Goal: Task Accomplishment & Management: Use online tool/utility

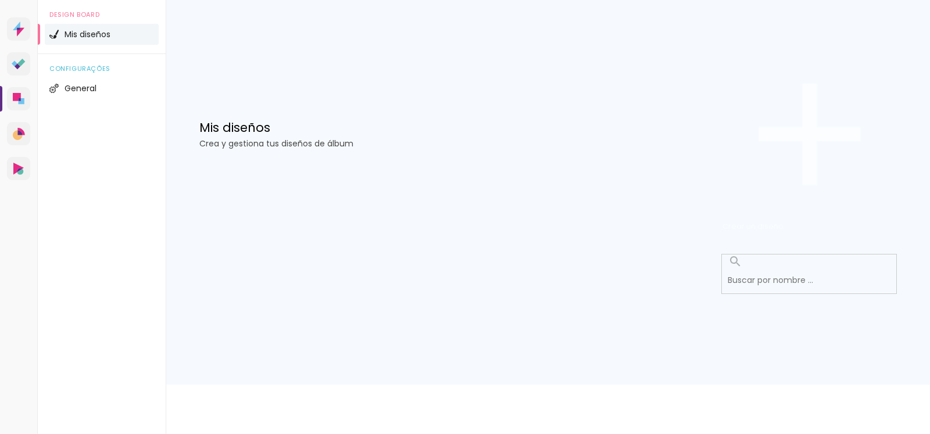
click at [783, 221] on span "Crear un diseño" at bounding box center [752, 226] width 61 height 11
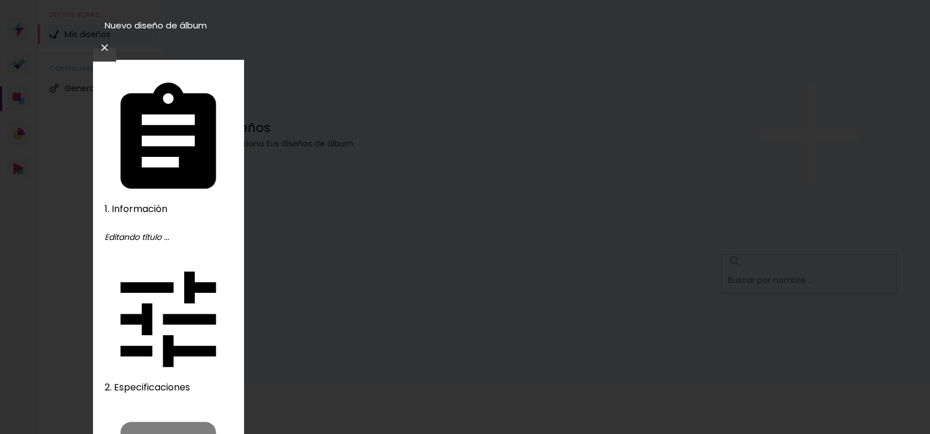
type input "ÁNGEL DE LA GUARDA"
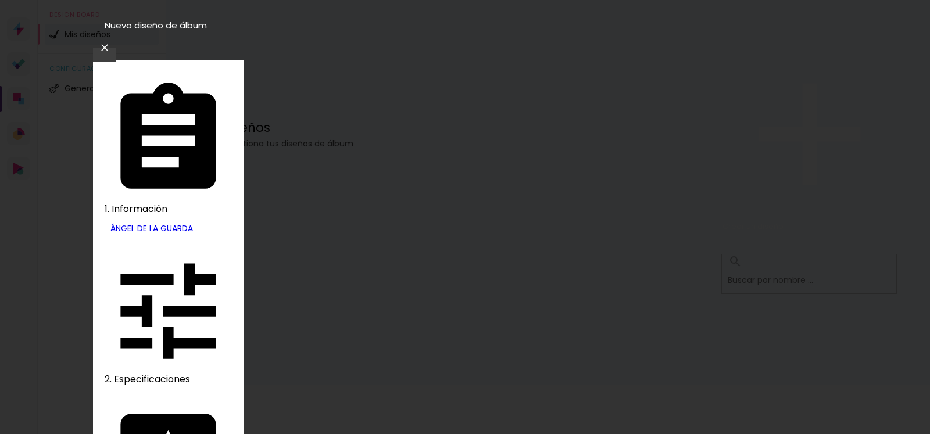
click at [0, 0] on slot "Volver" at bounding box center [0, 0] width 0 height 0
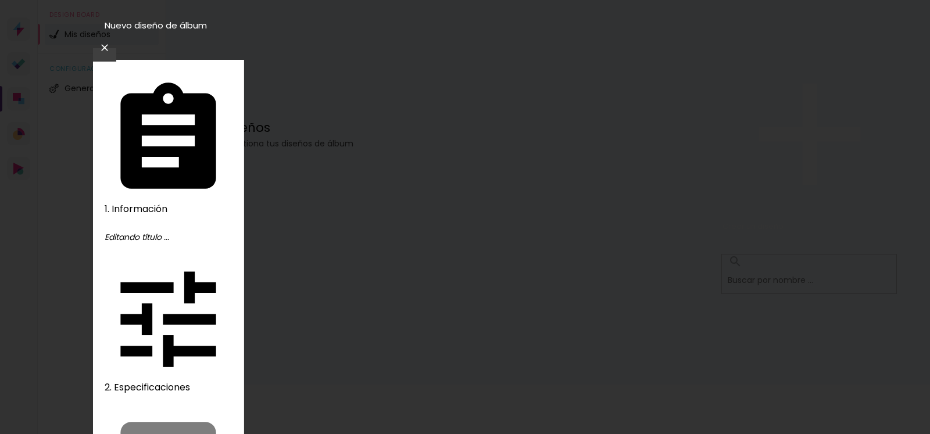
click at [116, 37] on paper-icon-button at bounding box center [104, 47] width 23 height 21
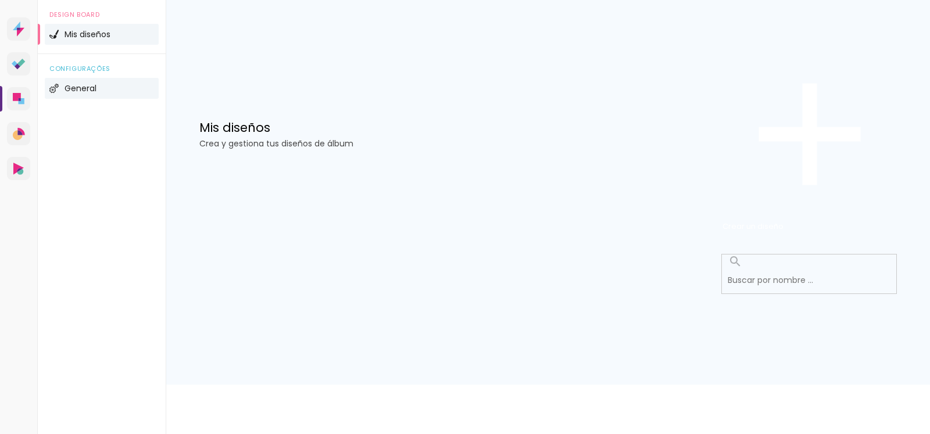
click at [95, 92] on span "General" at bounding box center [81, 88] width 32 height 8
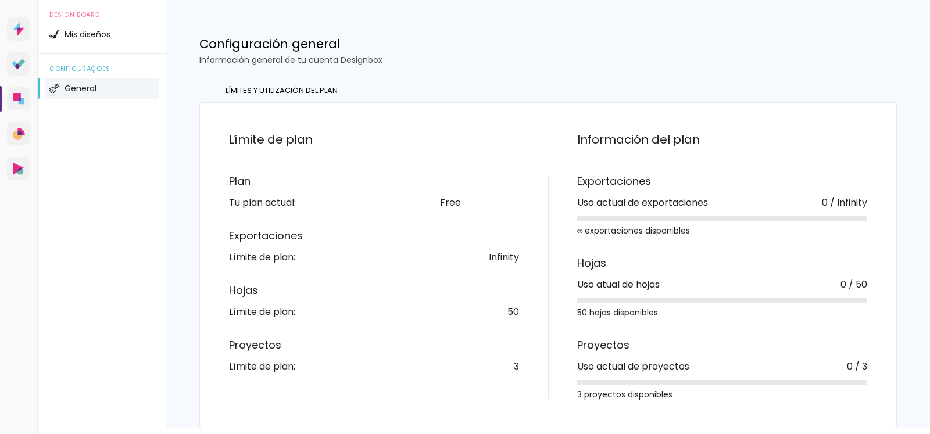
click at [442, 207] on div "Free Upgrade" at bounding box center [479, 202] width 79 height 9
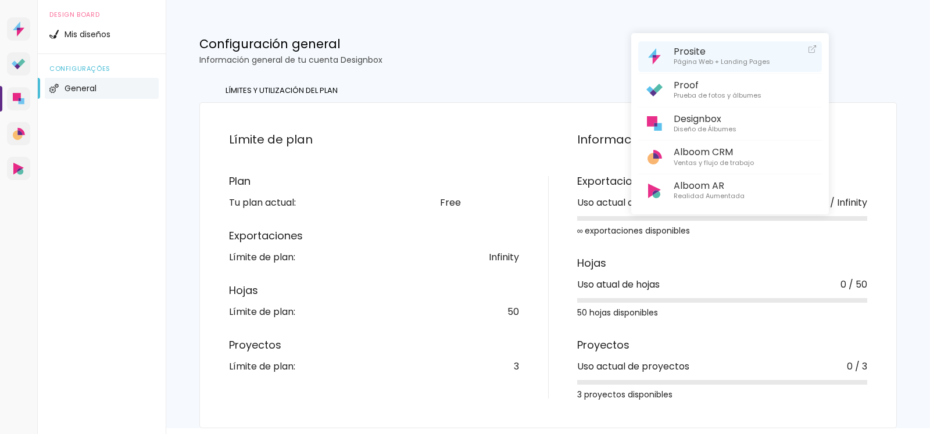
click at [690, 52] on span "Prosite" at bounding box center [722, 51] width 96 height 11
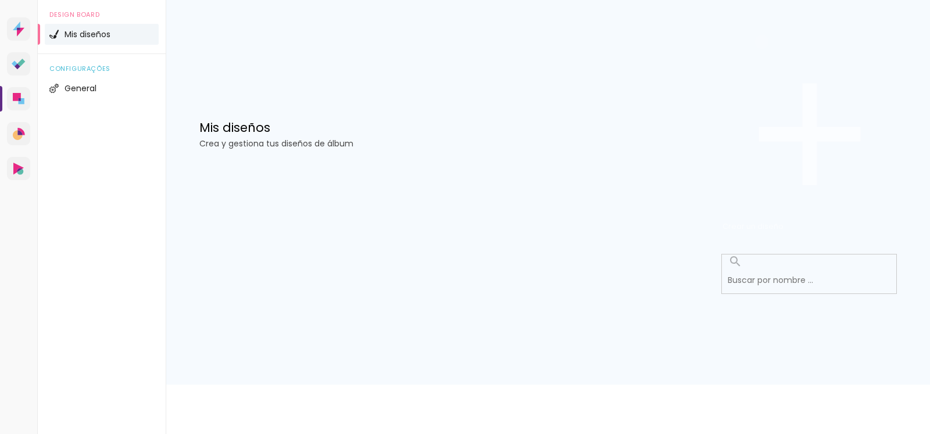
click at [783, 221] on span "Crear un diseño" at bounding box center [752, 226] width 61 height 11
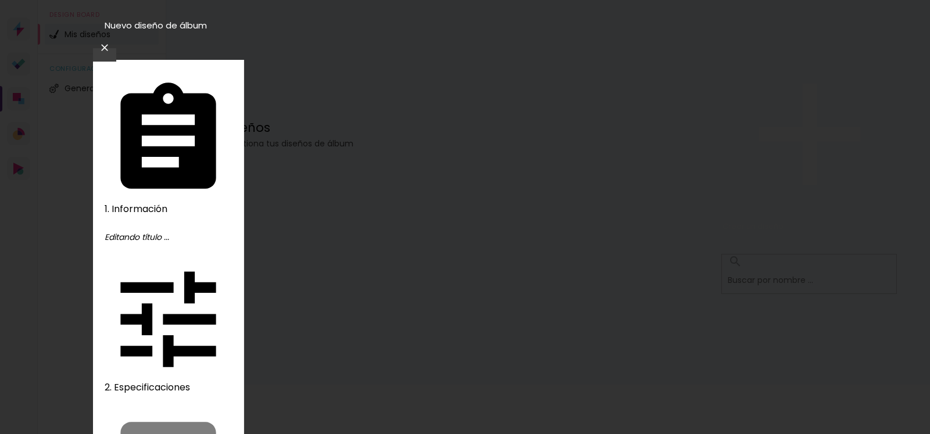
click at [112, 42] on iron-icon at bounding box center [105, 48] width 14 height 12
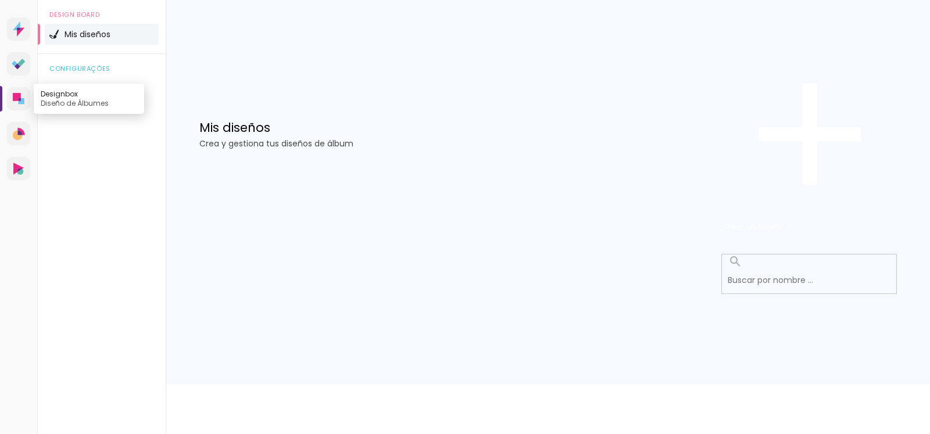
click at [20, 101] on icon at bounding box center [17, 97] width 8 height 8
click at [825, 74] on iron-icon at bounding box center [809, 134] width 174 height 174
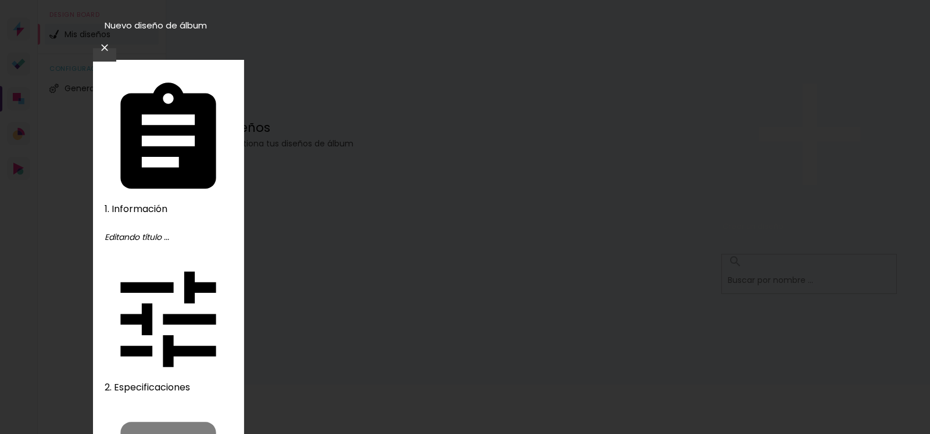
type input "[PERSON_NAME]"
type paper-input "[PERSON_NAME]"
click at [0, 0] on slot "Avanzar" at bounding box center [0, 0] width 0 height 0
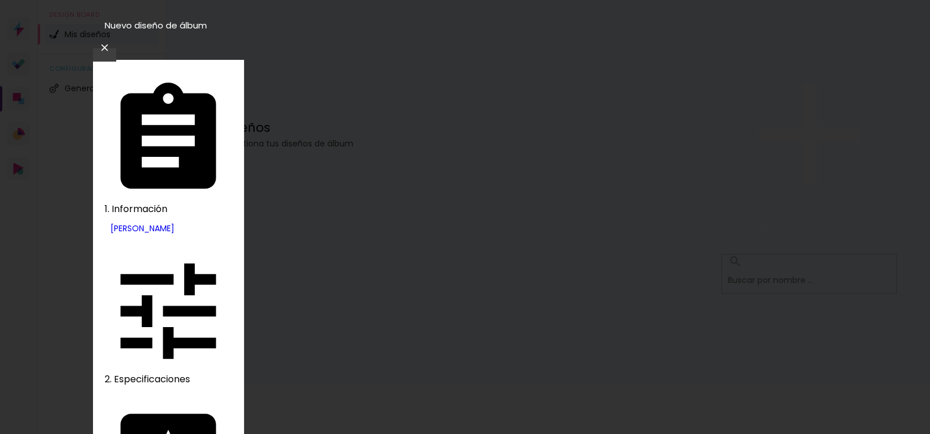
click at [0, 0] on slot "[GEOGRAPHIC_DATA]" at bounding box center [0, 0] width 0 height 0
click at [0, 0] on slot "Avanzar" at bounding box center [0, 0] width 0 height 0
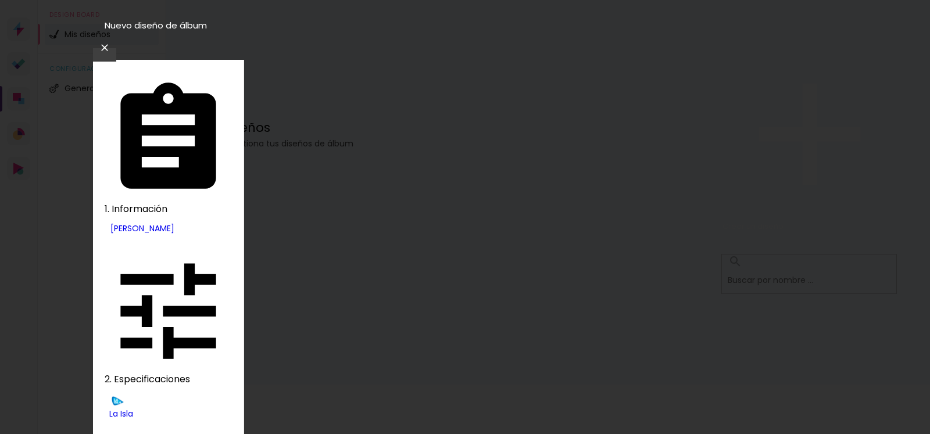
click at [0, 0] on slot "Clásico" at bounding box center [0, 0] width 0 height 0
type input "Clásico"
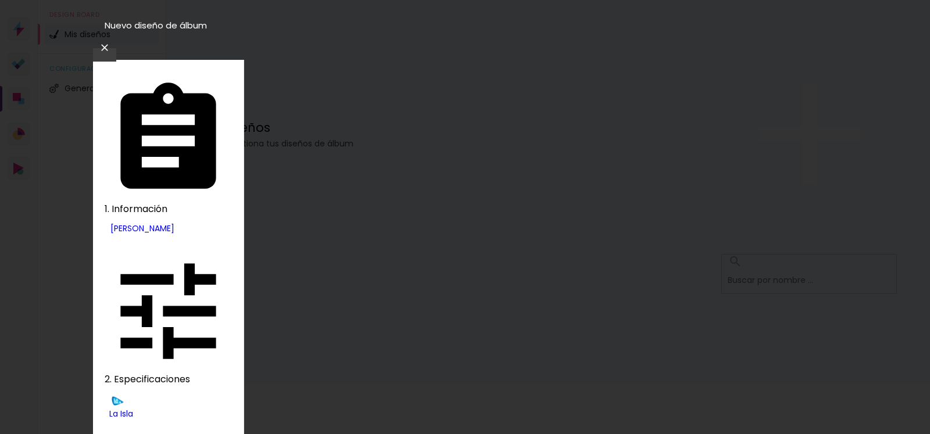
click at [0, 0] on slot "Avanzar" at bounding box center [0, 0] width 0 height 0
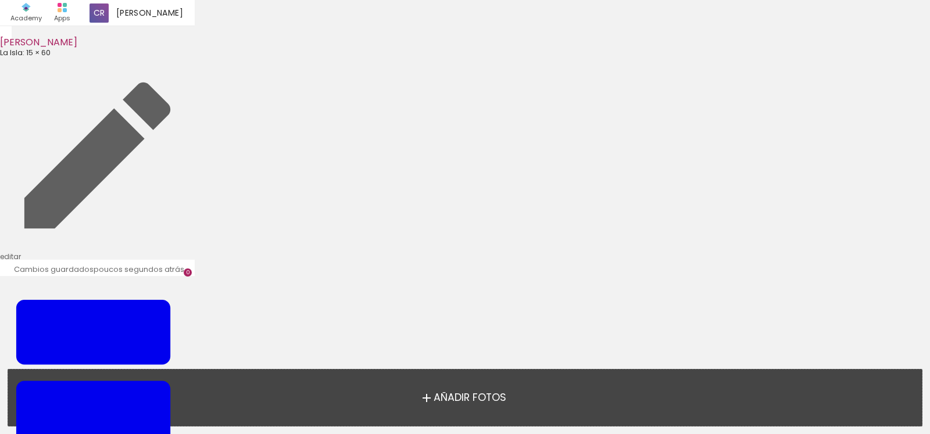
click at [456, 393] on span "Añadir Fotos" at bounding box center [470, 398] width 73 height 10
click at [0, 0] on input "file" at bounding box center [0, 0] width 0 height 0
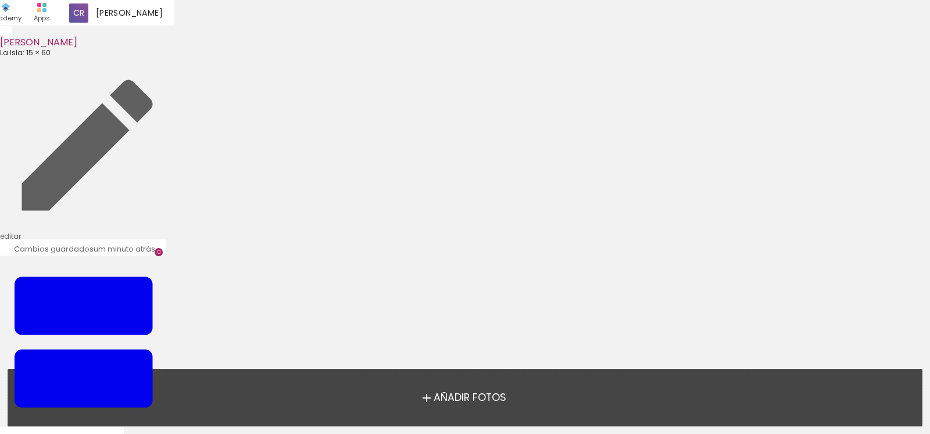
click at [434, 396] on span "Añadir Fotos" at bounding box center [470, 398] width 73 height 10
click at [0, 0] on input "file" at bounding box center [0, 0] width 0 height 0
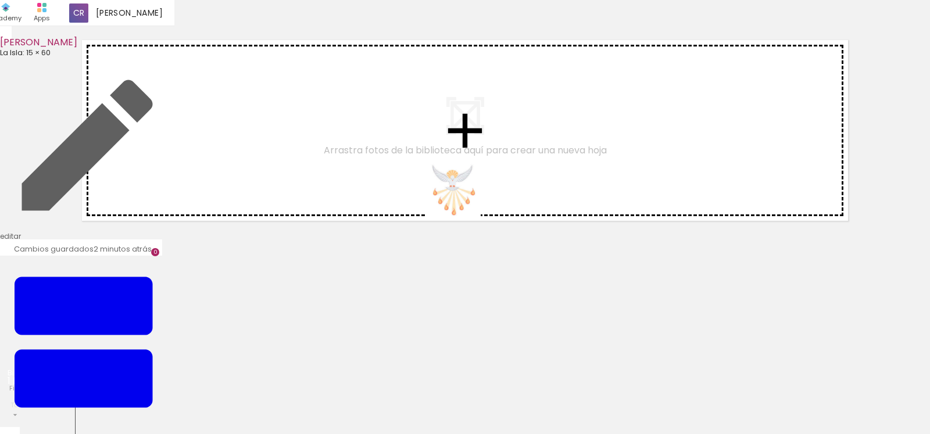
drag, startPoint x: 131, startPoint y: 382, endPoint x: 462, endPoint y: 199, distance: 378.3
click at [462, 199] on quentale-workspace at bounding box center [465, 217] width 930 height 434
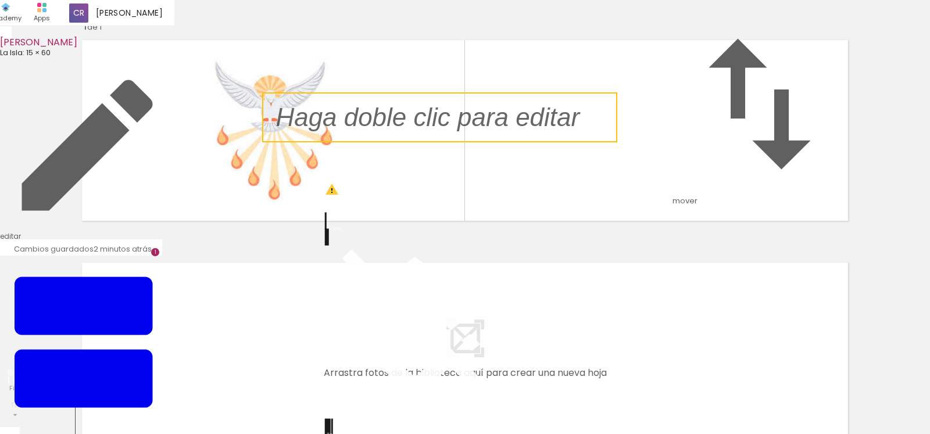
click at [423, 142] on quentale-selection at bounding box center [439, 117] width 355 height 50
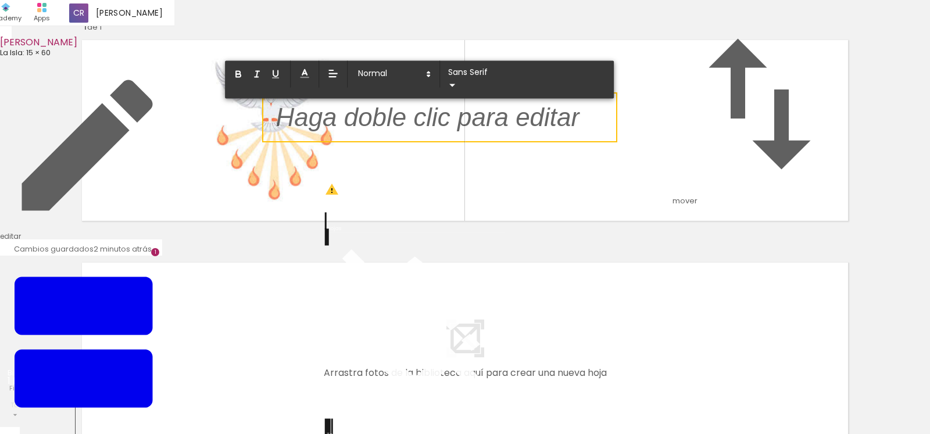
click at [423, 142] on p at bounding box center [428, 124] width 304 height 36
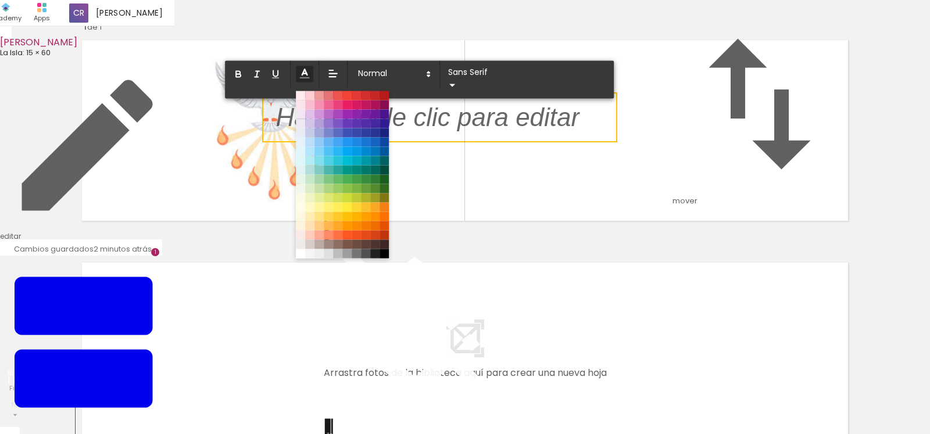
click at [307, 75] on polyline at bounding box center [304, 72] width 5 height 6
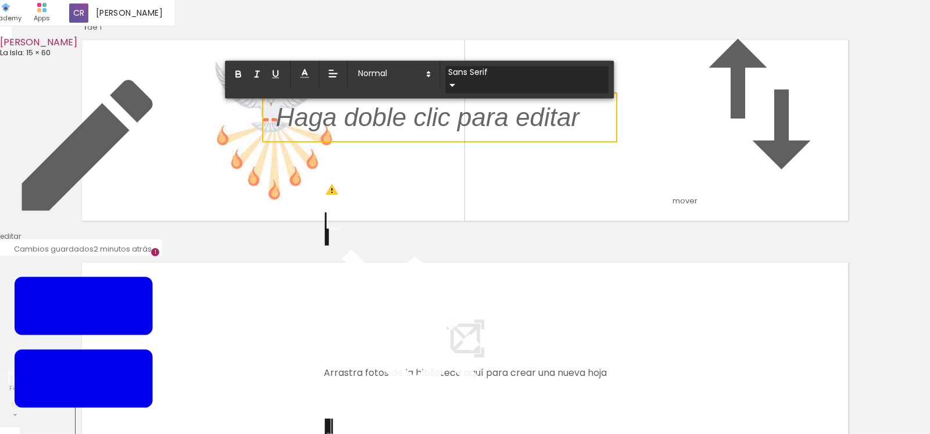
click at [459, 92] on iron-icon at bounding box center [452, 85] width 14 height 14
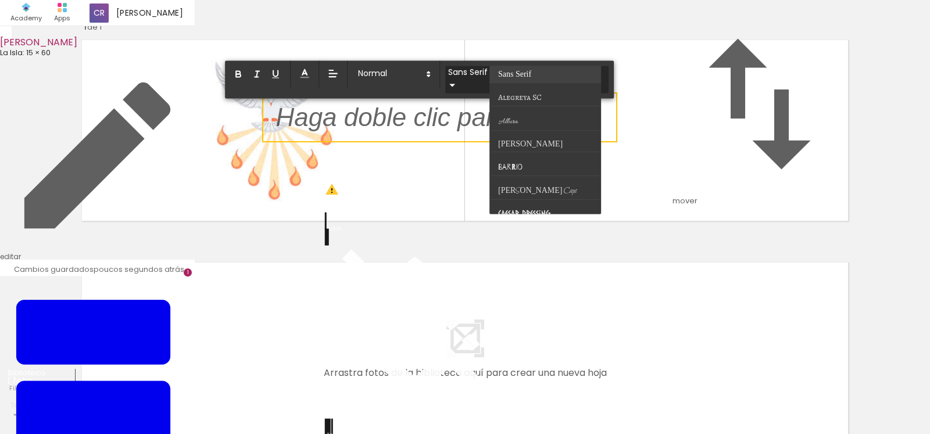
click at [601, 83] on paper-item at bounding box center [545, 73] width 112 height 17
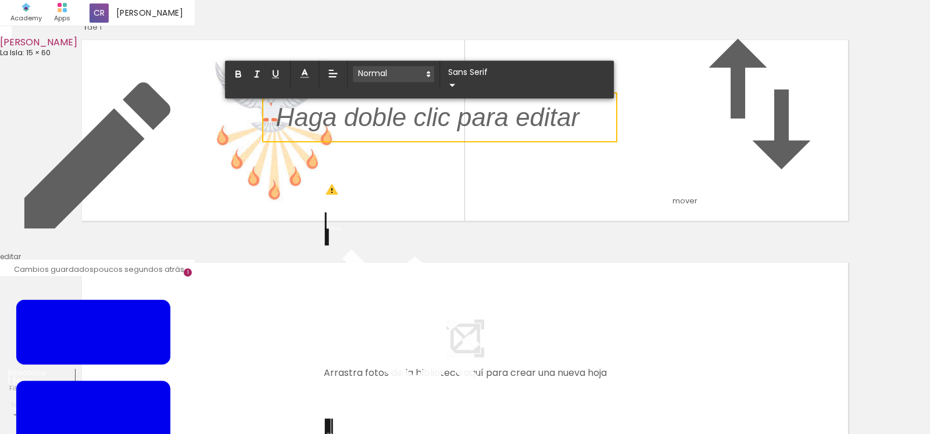
click at [431, 80] on icon at bounding box center [428, 74] width 10 height 10
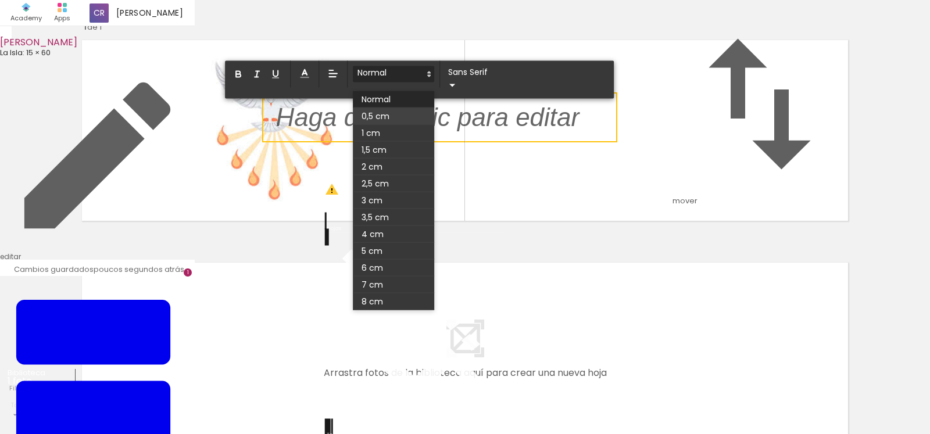
click at [382, 125] on span at bounding box center [393, 116] width 81 height 17
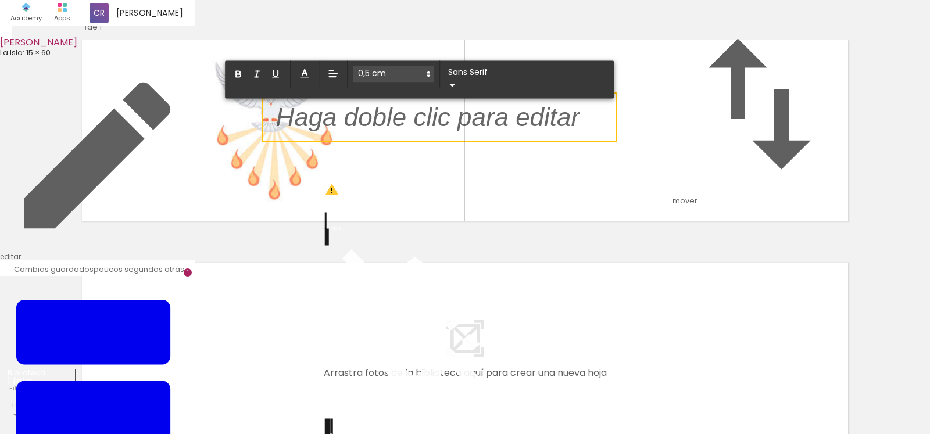
click at [383, 142] on p "﻿" at bounding box center [428, 124] width 304 height 36
click at [385, 142] on p "﻿" at bounding box center [428, 124] width 304 height 36
click at [459, 92] on iron-icon at bounding box center [452, 85] width 14 height 14
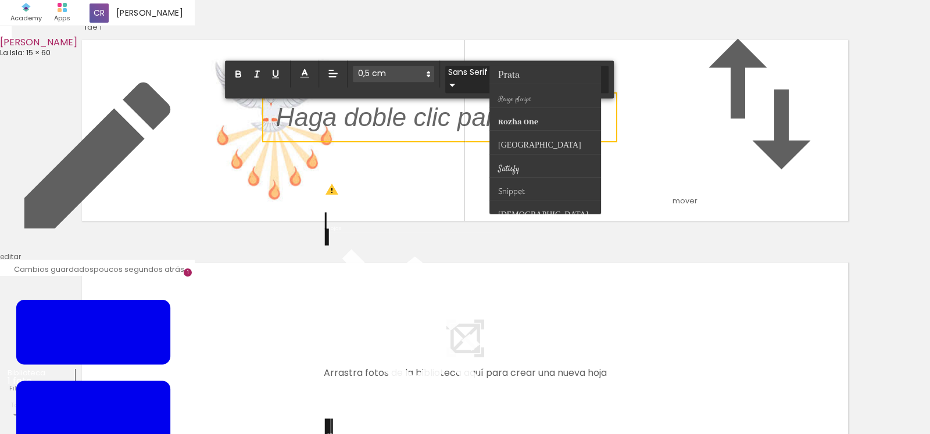
scroll to position [428, 0]
click at [517, 212] on span "[DEMOGRAPHIC_DATA]" at bounding box center [543, 203] width 90 height 17
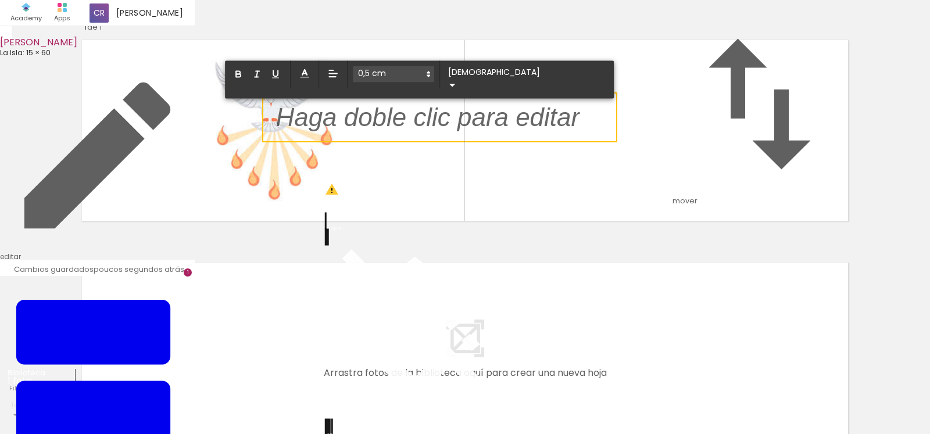
click at [407, 142] on p "﻿" at bounding box center [428, 124] width 304 height 36
click at [425, 227] on quentale-layouter at bounding box center [465, 131] width 779 height 194
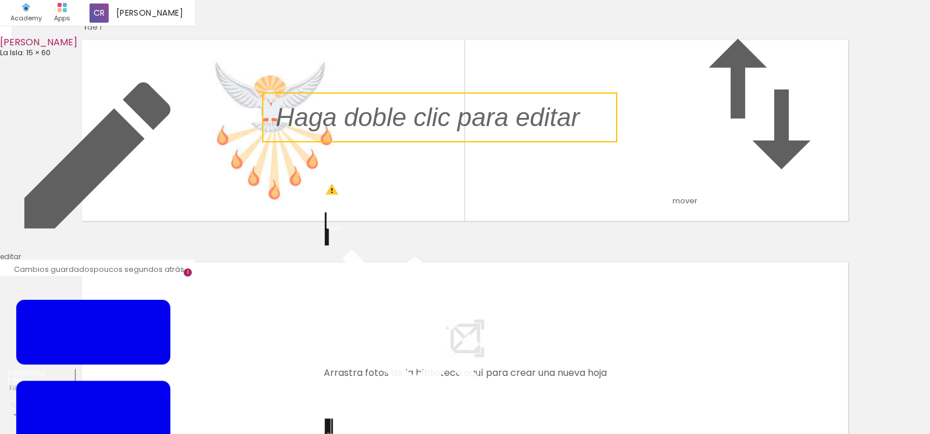
click at [396, 142] on quentale-selection at bounding box center [439, 117] width 355 height 50
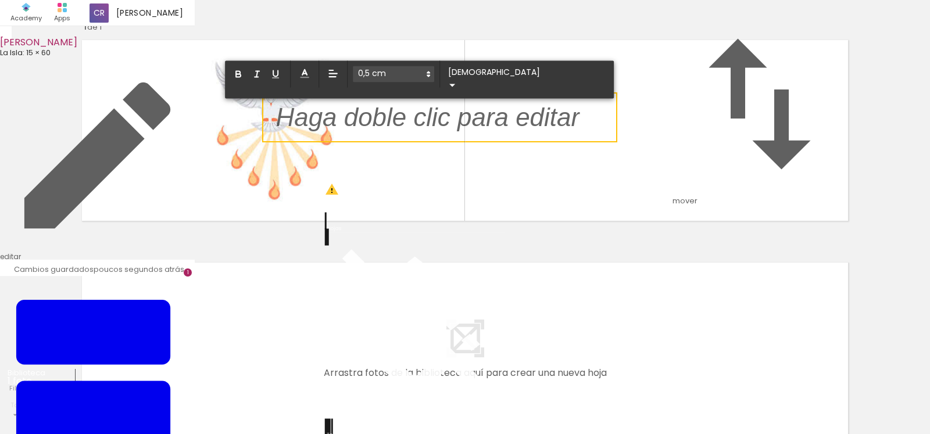
click at [386, 142] on p "﻿" at bounding box center [428, 124] width 304 height 36
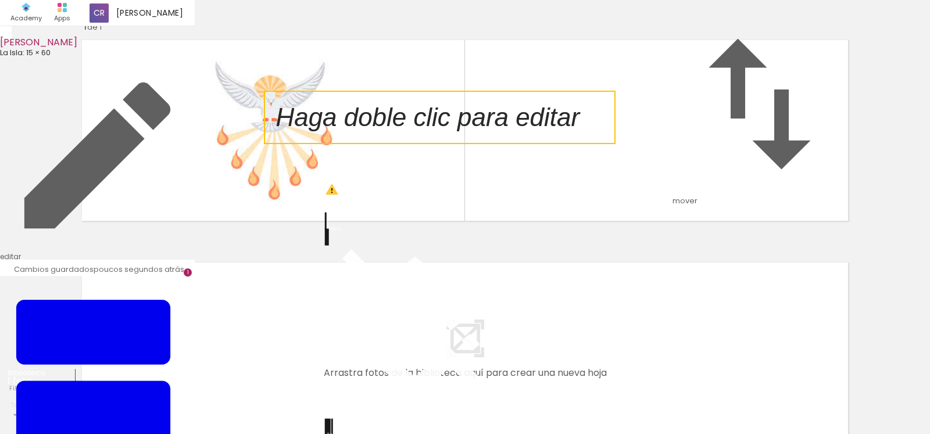
click at [378, 144] on quentale-selection at bounding box center [440, 117] width 352 height 53
type input "Sans Serif"
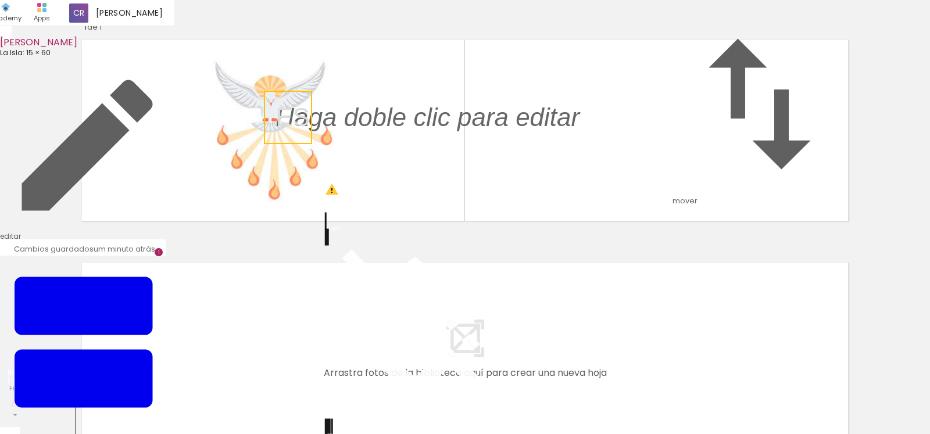
click at [493, 209] on paper-item "#7986cb" at bounding box center [499, 203] width 12 height 12
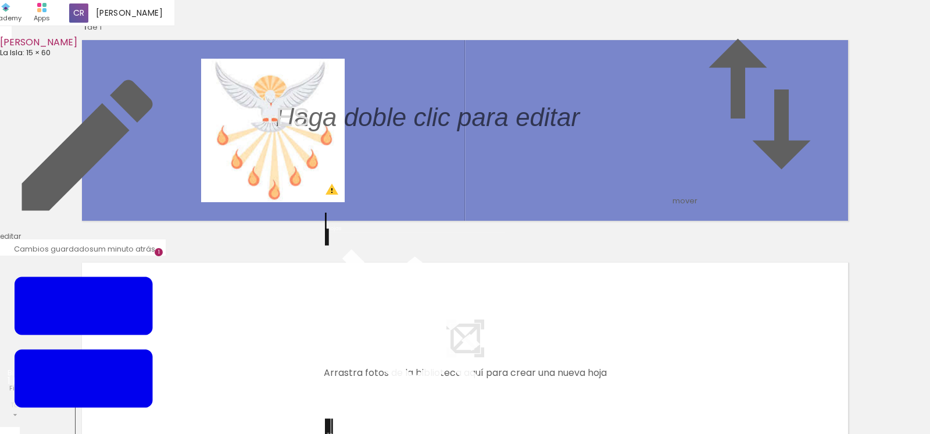
click at [380, 151] on paper-item "#ffebee" at bounding box center [383, 145] width 12 height 12
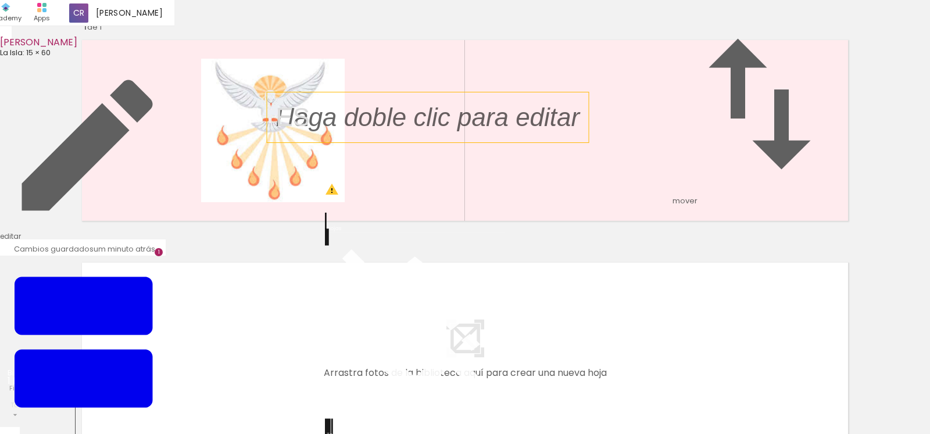
click at [406, 135] on p "﻿" at bounding box center [436, 117] width 321 height 36
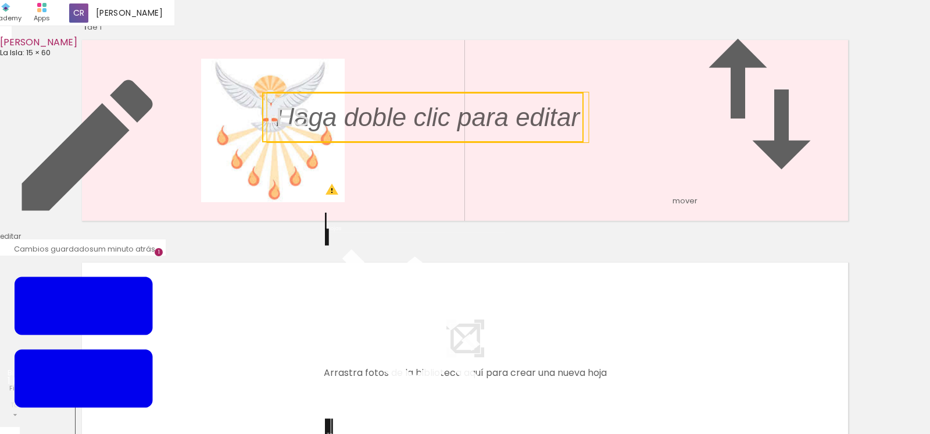
click at [406, 142] on quentale-selection at bounding box center [422, 117] width 321 height 50
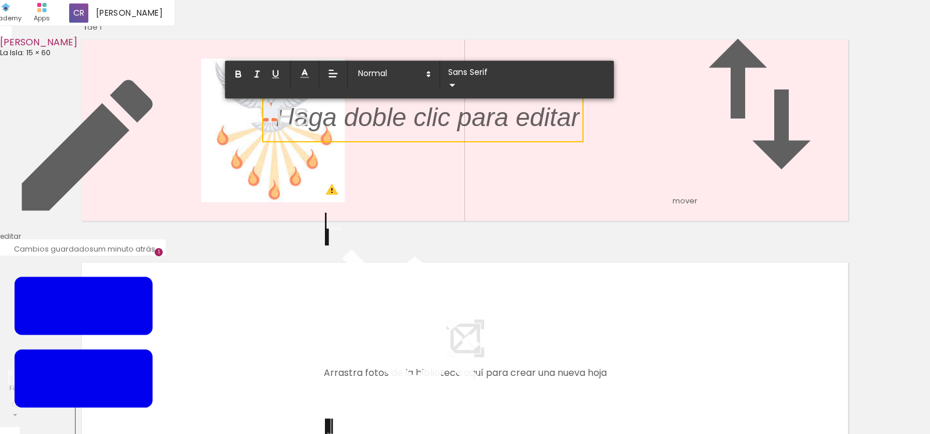
click at [406, 142] on p at bounding box center [428, 124] width 304 height 36
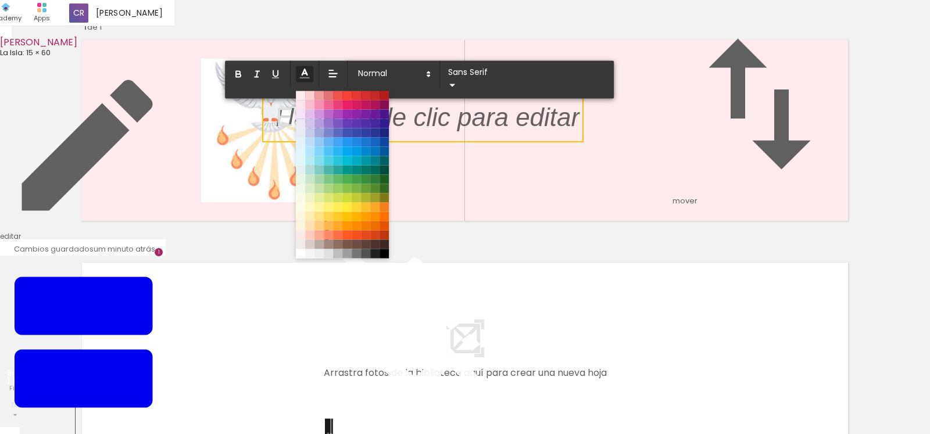
click at [306, 74] on line at bounding box center [304, 74] width 3 height 0
click at [332, 130] on span at bounding box center [328, 123] width 13 height 13
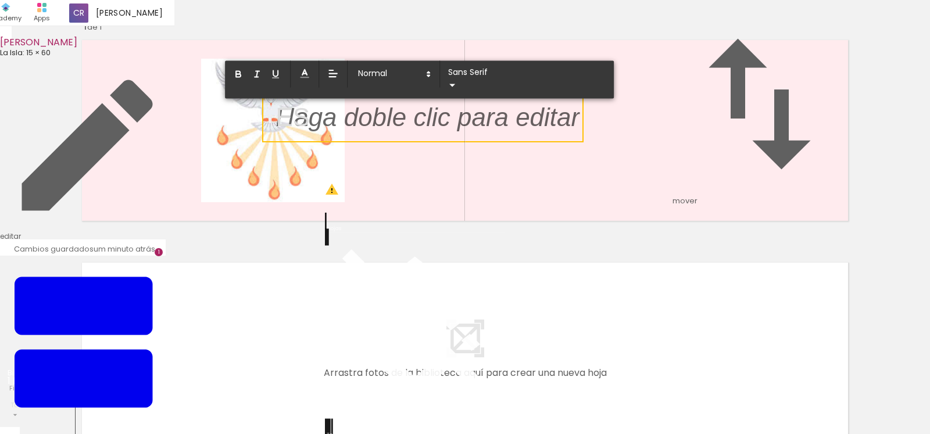
click at [339, 142] on p "﻿" at bounding box center [428, 124] width 304 height 36
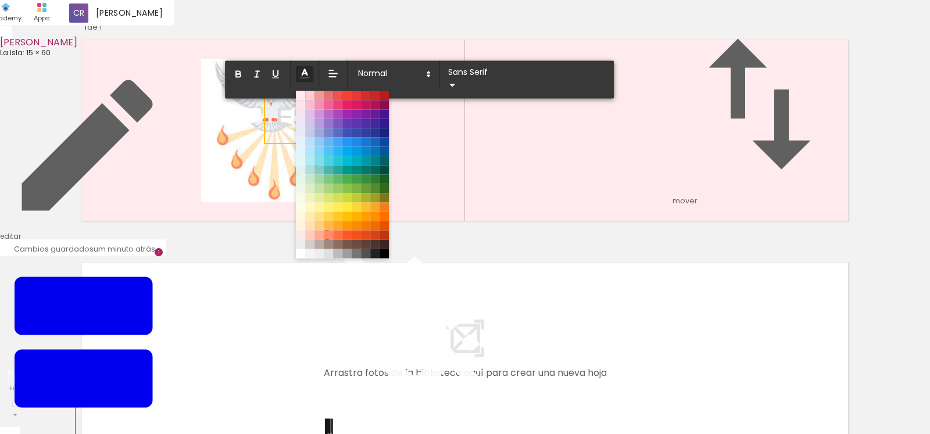
click at [302, 80] on icon at bounding box center [304, 73] width 13 height 13
click at [333, 102] on span at bounding box center [328, 95] width 13 height 13
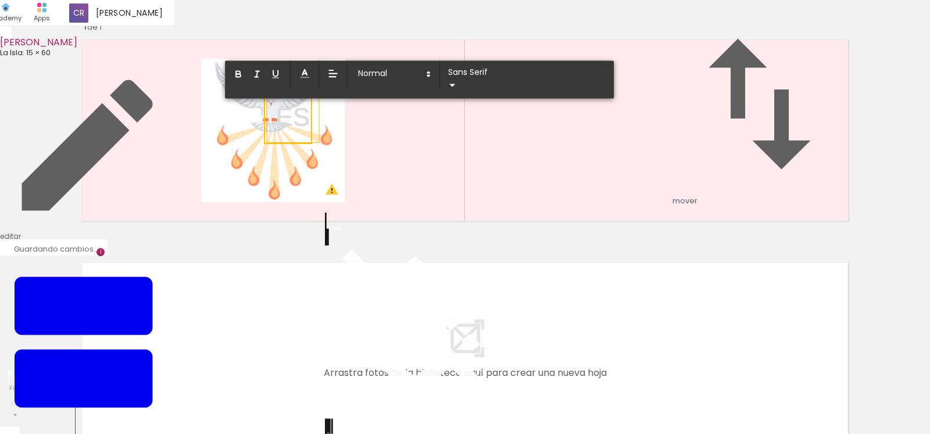
click at [305, 135] on p "ES" at bounding box center [293, 117] width 34 height 36
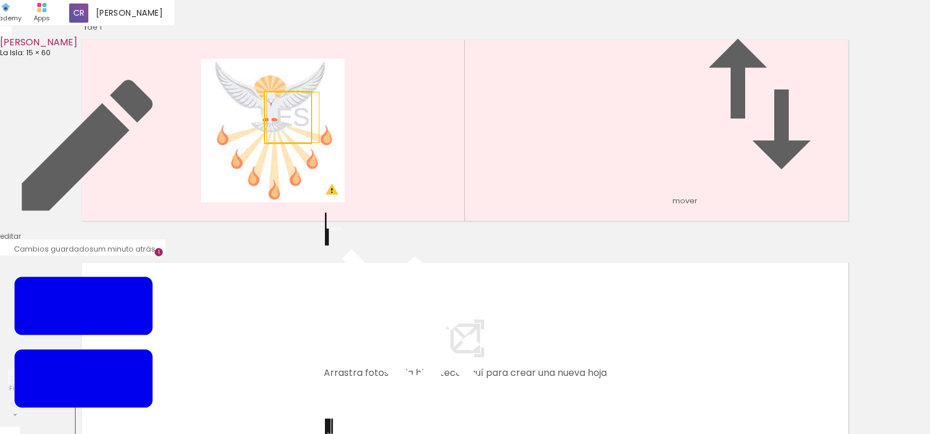
click at [338, 298] on iron-icon at bounding box center [415, 329] width 174 height 174
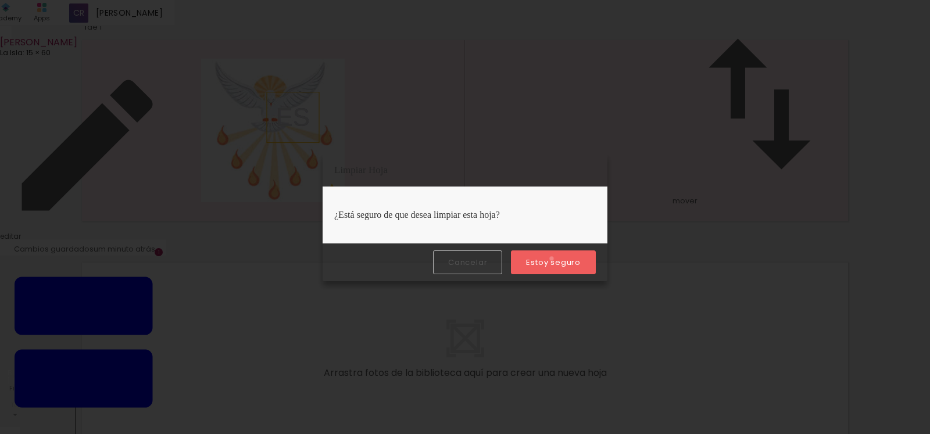
click at [0, 0] on slot "Estoy seguro" at bounding box center [0, 0] width 0 height 0
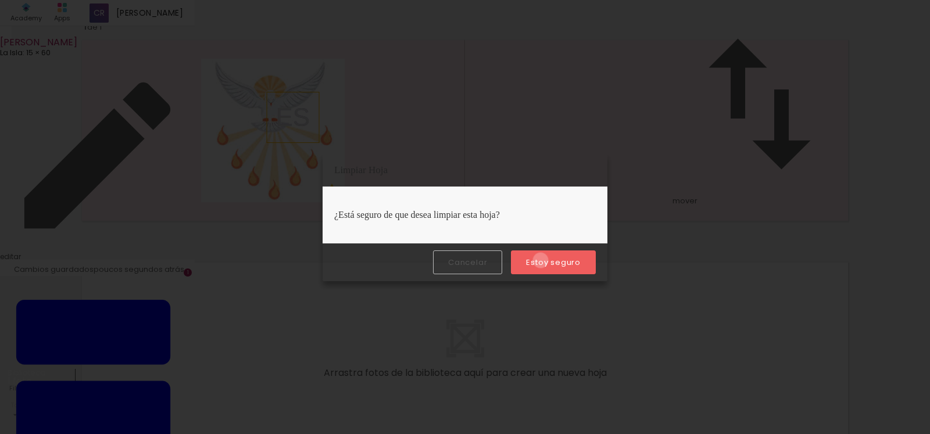
click at [0, 0] on slot "Estoy seguro" at bounding box center [0, 0] width 0 height 0
click at [0, 0] on slot "Cancelar" at bounding box center [0, 0] width 0 height 0
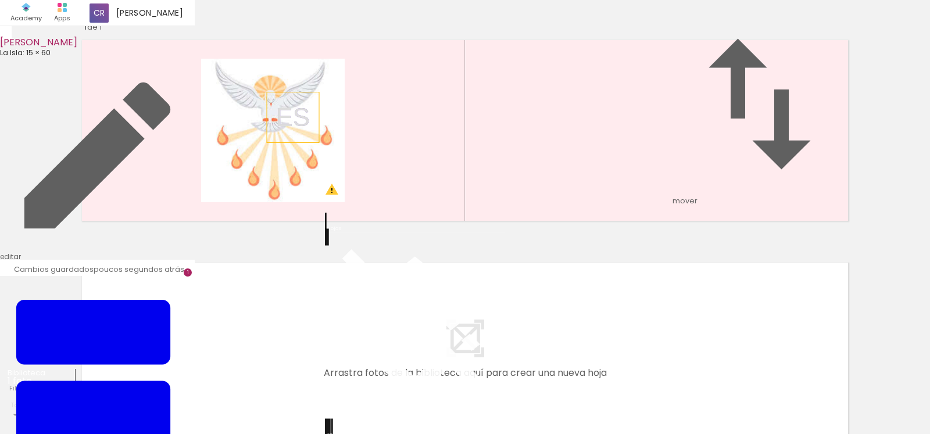
click at [401, 151] on quentale-layouter at bounding box center [465, 131] width 779 height 194
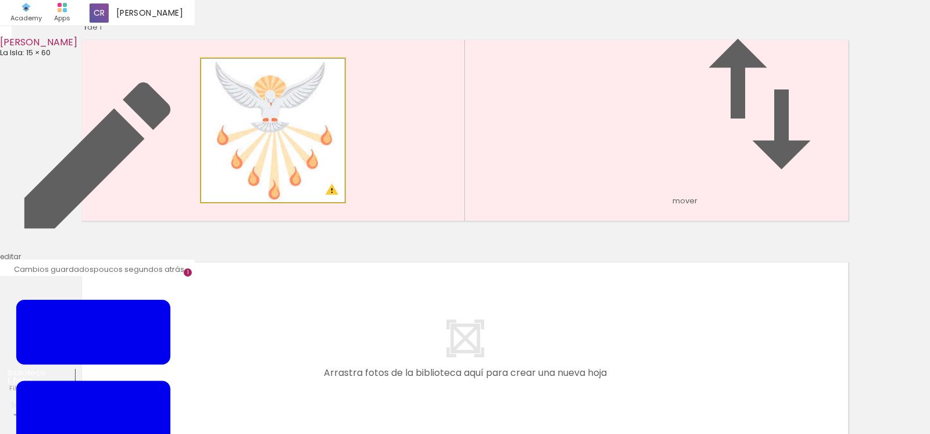
click at [316, 166] on quentale-photo at bounding box center [273, 131] width 144 height 144
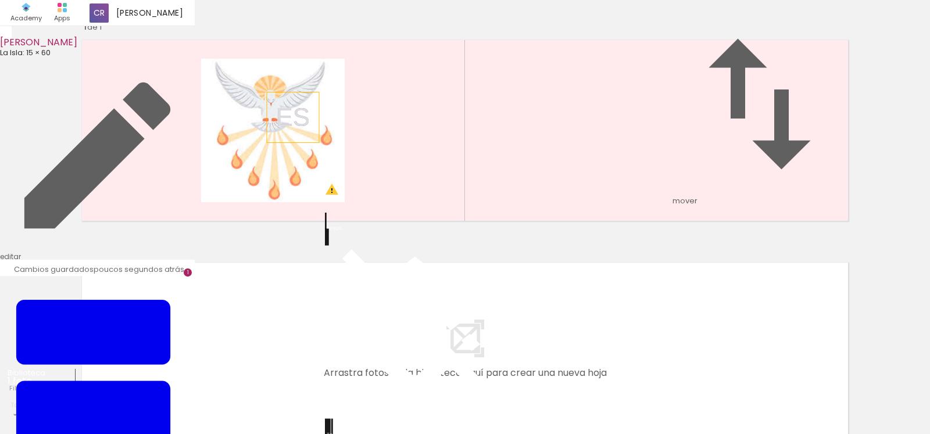
click at [340, 296] on iron-icon at bounding box center [415, 329] width 174 height 174
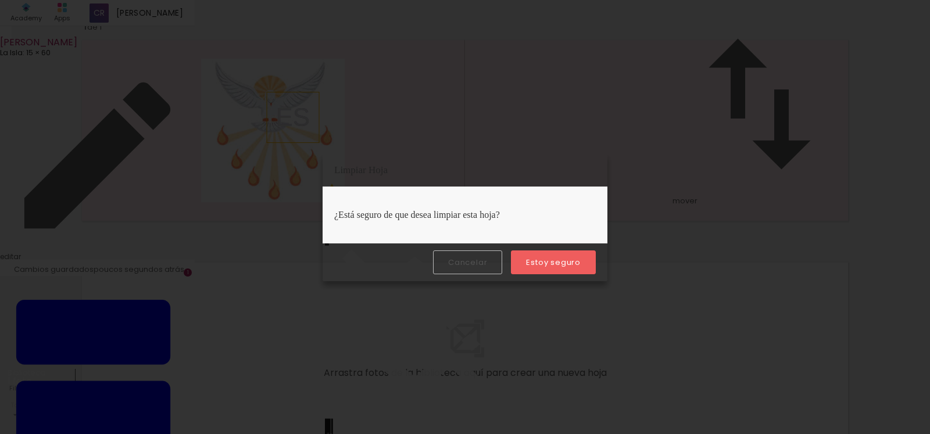
click at [0, 0] on slot "Estoy seguro" at bounding box center [0, 0] width 0 height 0
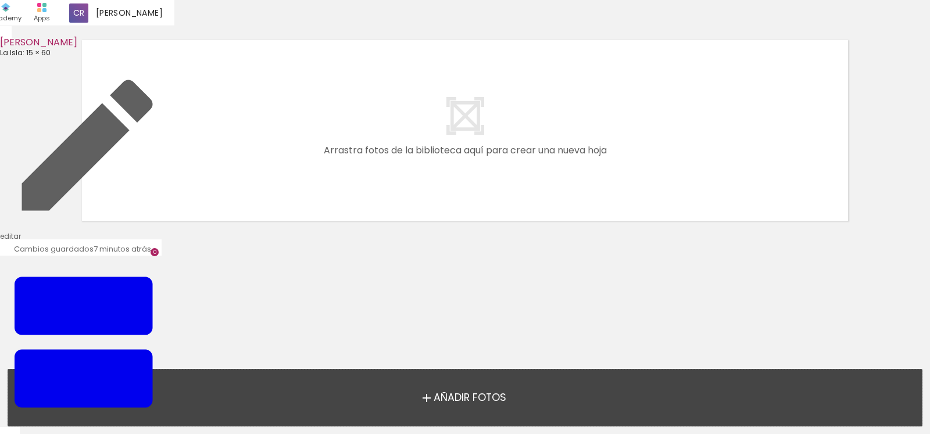
click at [461, 396] on span "Añadir Fotos" at bounding box center [470, 398] width 73 height 10
click at [0, 0] on input "file" at bounding box center [0, 0] width 0 height 0
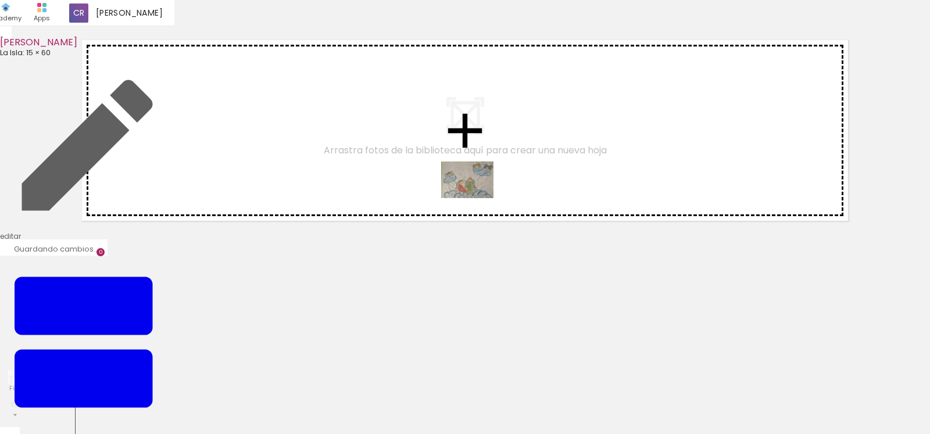
drag, startPoint x: 128, startPoint y: 393, endPoint x: 476, endPoint y: 196, distance: 400.0
click at [476, 196] on quentale-workspace at bounding box center [465, 217] width 930 height 434
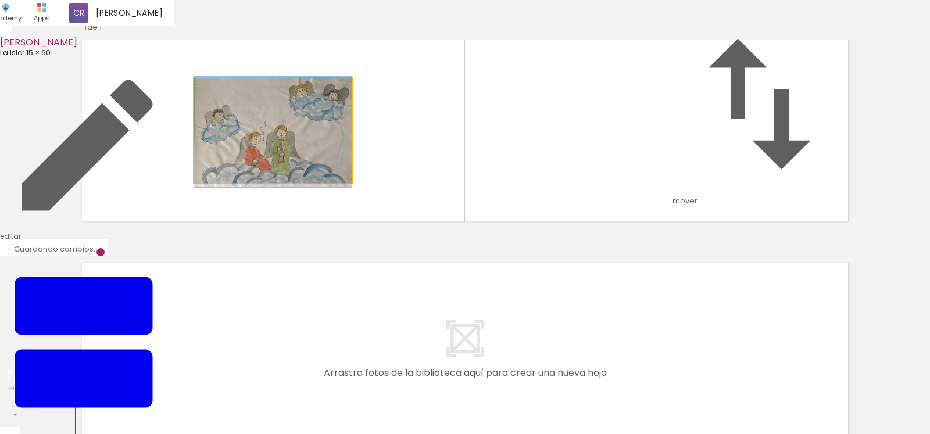
drag, startPoint x: 315, startPoint y: 174, endPoint x: 257, endPoint y: 176, distance: 58.1
click at [257, 176] on album-spread "1 de 1" at bounding box center [465, 131] width 779 height 194
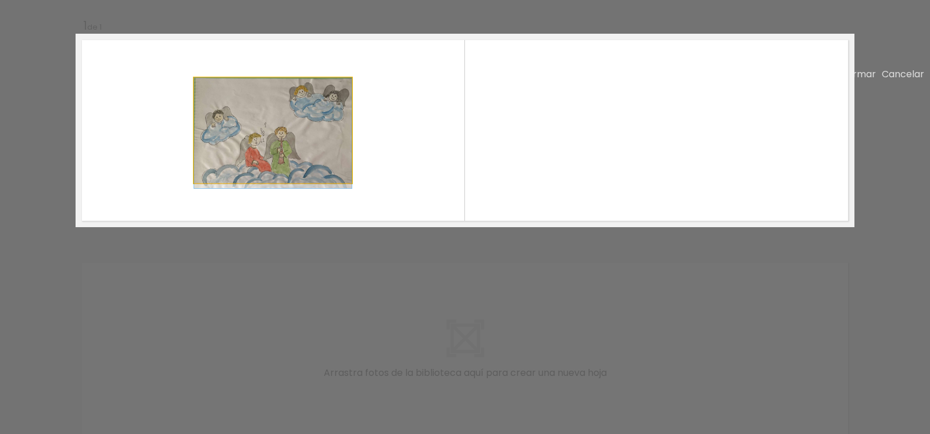
drag, startPoint x: 305, startPoint y: 219, endPoint x: 246, endPoint y: 226, distance: 58.5
click at [246, 226] on album-spread "1 de 1" at bounding box center [465, 131] width 779 height 194
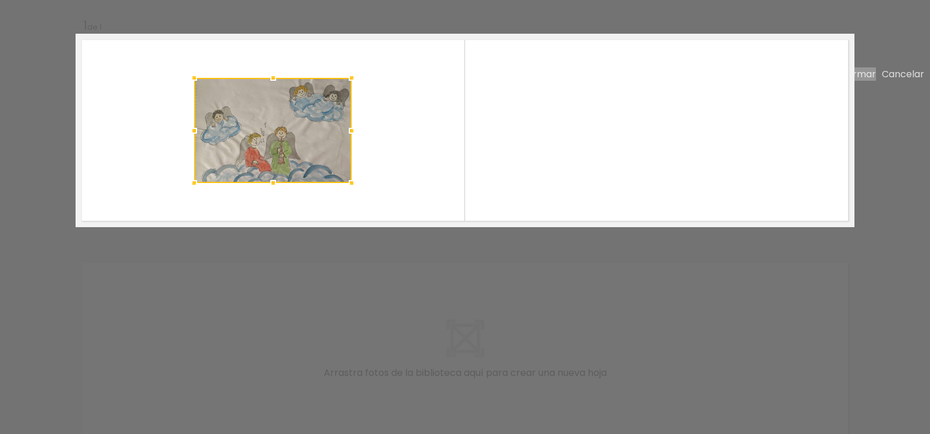
click at [0, 0] on slot "Confirmar" at bounding box center [0, 0] width 0 height 0
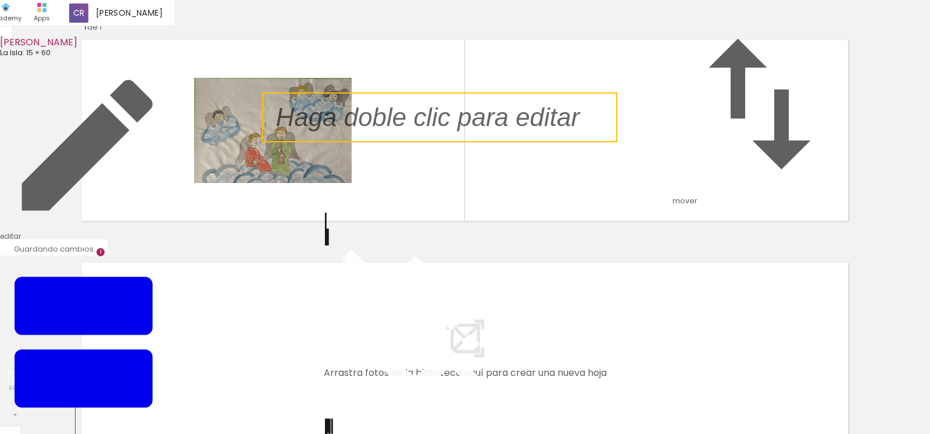
click at [554, 142] on quentale-selection at bounding box center [439, 117] width 355 height 50
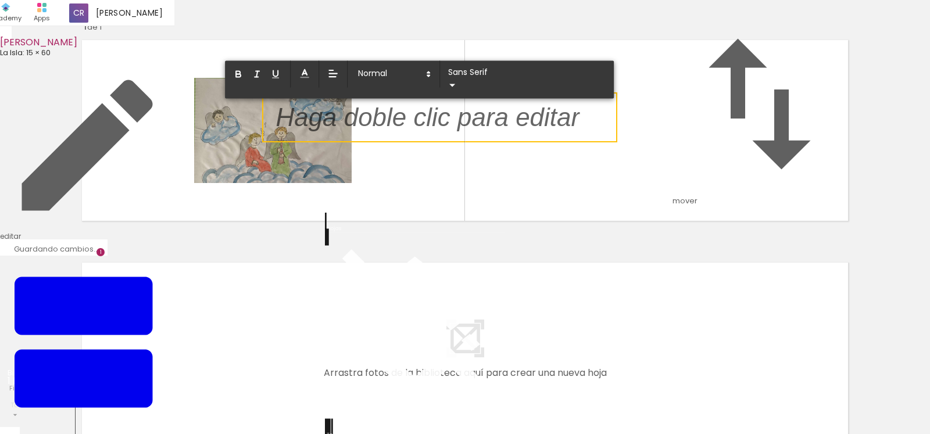
click at [617, 142] on quentale-selection at bounding box center [439, 117] width 355 height 50
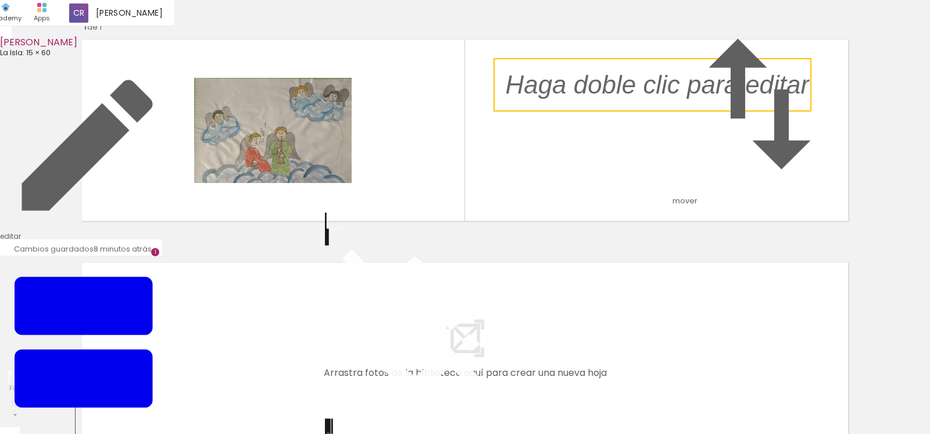
drag, startPoint x: 616, startPoint y: 174, endPoint x: 846, endPoint y: 142, distance: 231.9
click at [846, 142] on div "Insertar hoja 1 de 1 Designbox debe aumentar su imagen en 590 % para exportar a…" at bounding box center [465, 227] width 930 height 446
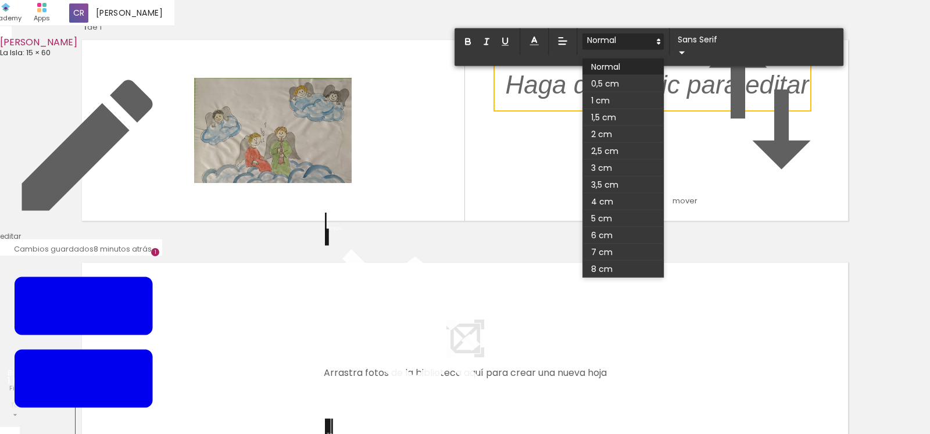
click at [658, 44] on polygon at bounding box center [658, 43] width 2 height 1
click at [612, 92] on span at bounding box center [622, 84] width 81 height 17
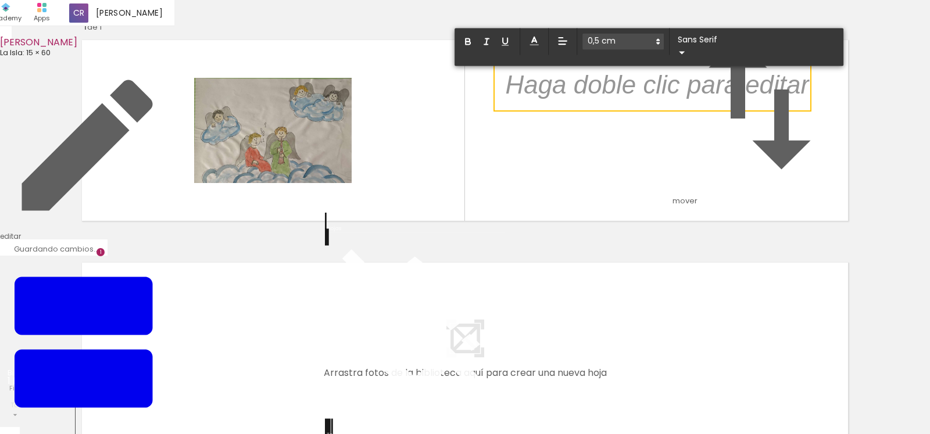
click at [612, 110] on p "﻿" at bounding box center [658, 92] width 304 height 36
click at [511, 110] on p "﻿" at bounding box center [658, 92] width 304 height 36
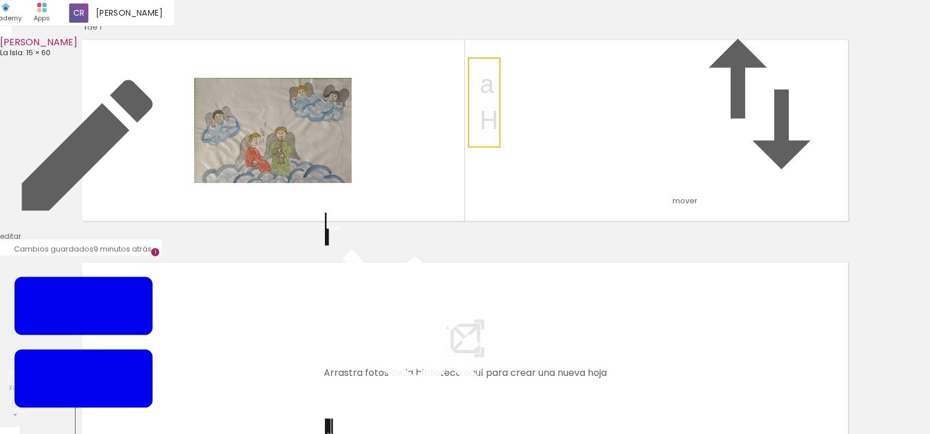
drag, startPoint x: 524, startPoint y: 148, endPoint x: 498, endPoint y: 148, distance: 25.6
click at [498, 148] on quentale-selection at bounding box center [484, 103] width 33 height 90
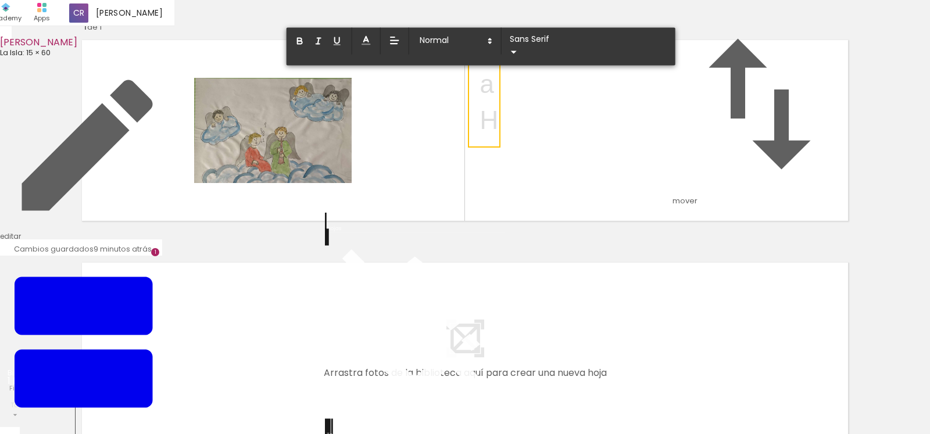
click at [557, 153] on quentale-layouter at bounding box center [465, 131] width 779 height 194
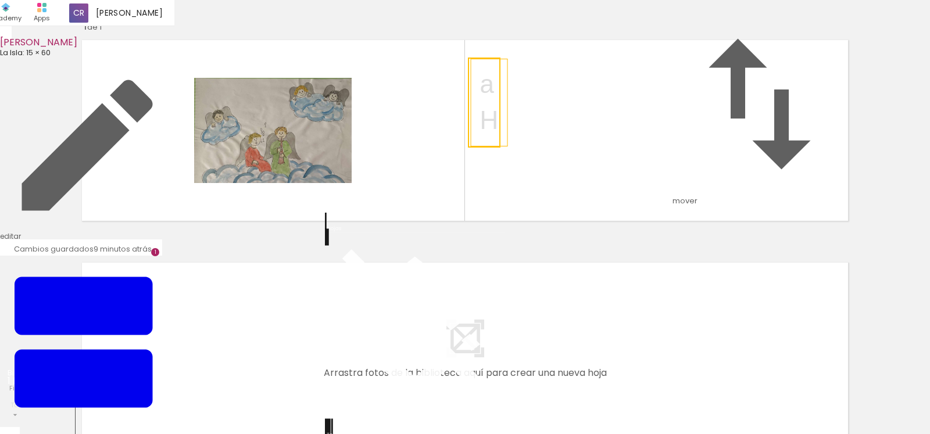
click at [493, 148] on quentale-selection at bounding box center [484, 103] width 33 height 90
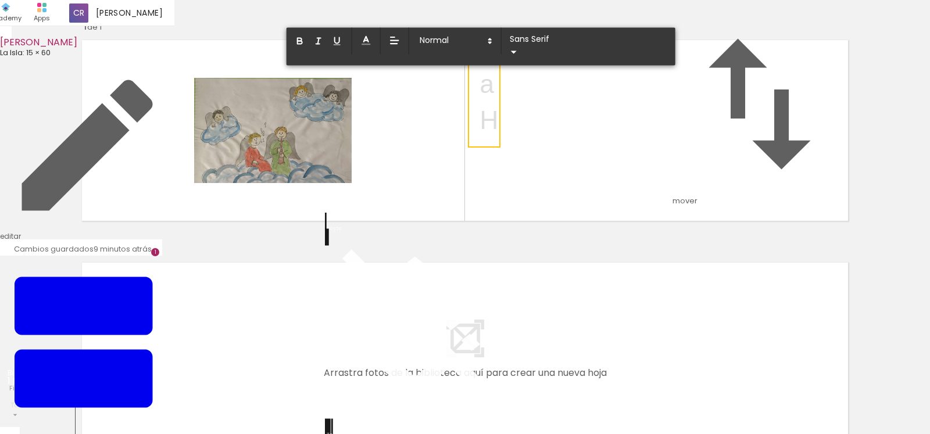
click at [493, 102] on p "a" at bounding box center [489, 84] width 19 height 36
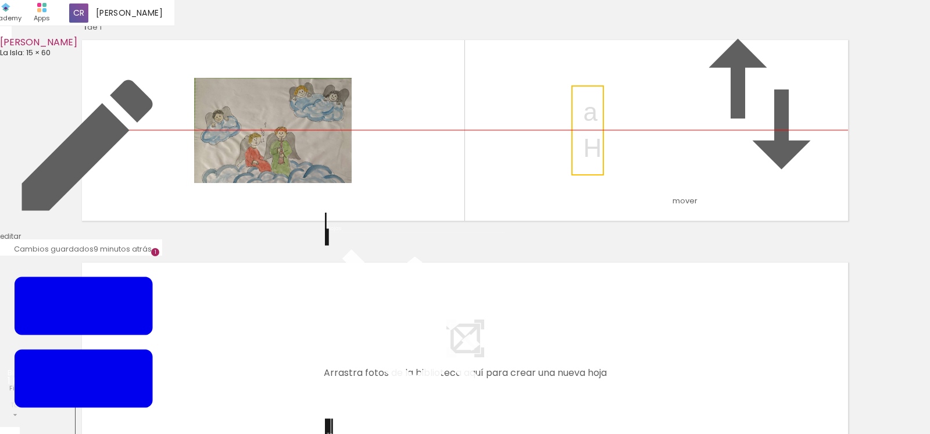
drag, startPoint x: 500, startPoint y: 159, endPoint x: 606, endPoint y: 174, distance: 106.8
click at [604, 176] on quentale-selection at bounding box center [587, 130] width 33 height 90
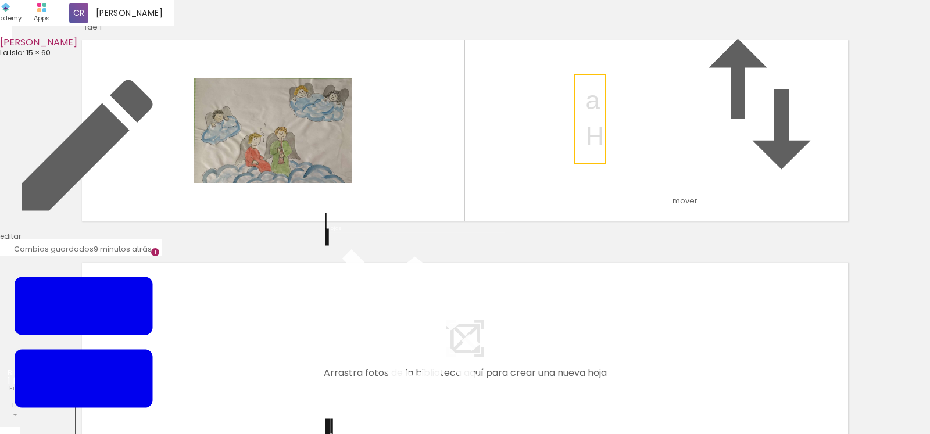
drag, startPoint x: 606, startPoint y: 174, endPoint x: 554, endPoint y: 160, distance: 53.6
click at [563, 163] on div "Insertar hoja 1 de 1 Designbox debe aumentar su imagen en 590 % para exportar a…" at bounding box center [465, 227] width 930 height 446
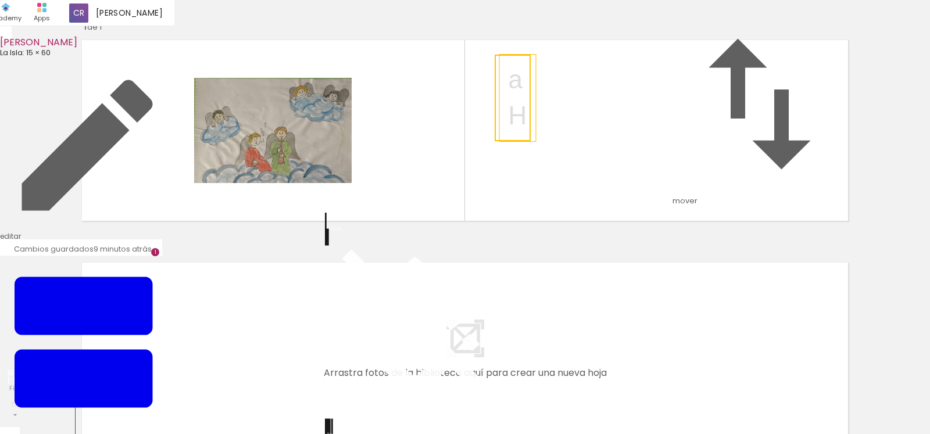
drag, startPoint x: 593, startPoint y: 160, endPoint x: 516, endPoint y: 137, distance: 80.2
click at [516, 137] on quentale-selection at bounding box center [513, 98] width 36 height 87
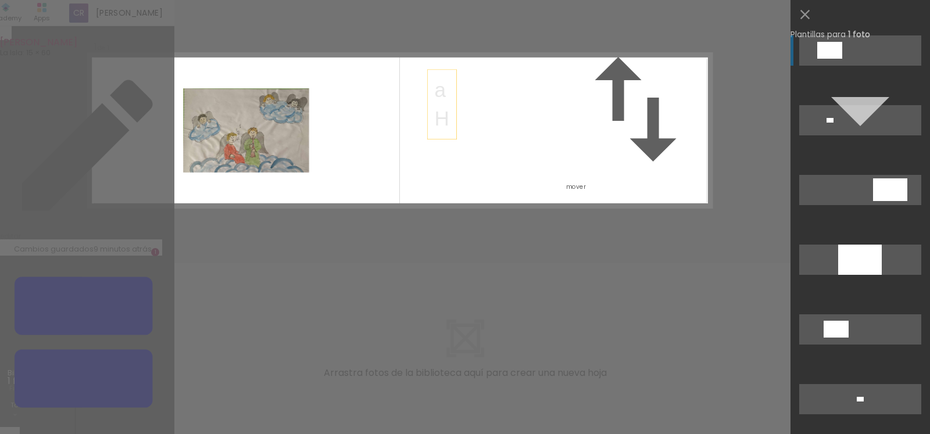
click at [490, 201] on quentale-layouter at bounding box center [399, 130] width 623 height 155
click at [805, 12] on iron-icon at bounding box center [805, 14] width 16 height 16
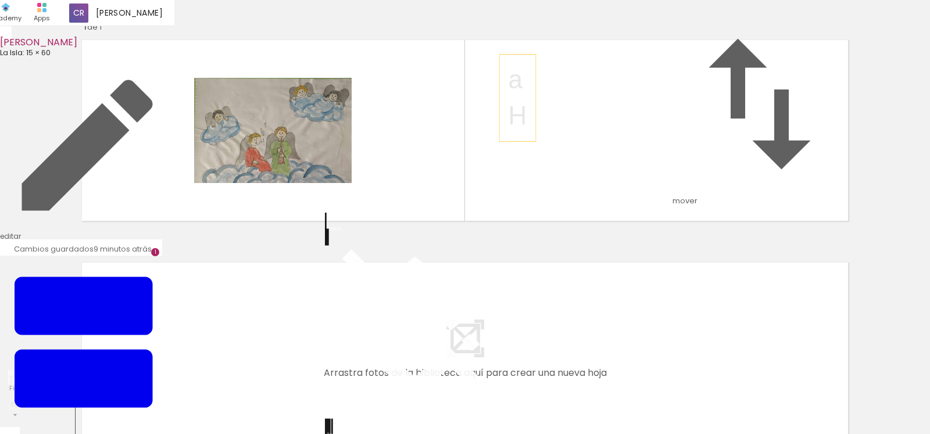
click at [509, 134] on p "H" at bounding box center [518, 116] width 19 height 36
drag, startPoint x: 511, startPoint y: 156, endPoint x: 513, endPoint y: 163, distance: 7.2
click at [513, 141] on quentale-selection at bounding box center [513, 98] width 36 height 87
drag, startPoint x: 513, startPoint y: 163, endPoint x: 515, endPoint y: 170, distance: 6.6
click at [515, 155] on quentale-selection at bounding box center [516, 111] width 36 height 87
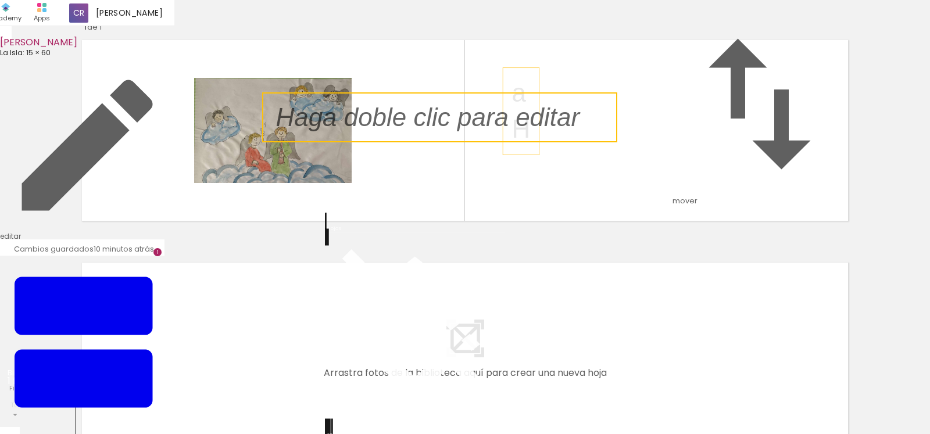
click at [473, 227] on quentale-layouter at bounding box center [465, 131] width 779 height 194
drag, startPoint x: 478, startPoint y: 177, endPoint x: 583, endPoint y: 174, distance: 104.6
click at [583, 135] on p at bounding box center [436, 117] width 321 height 36
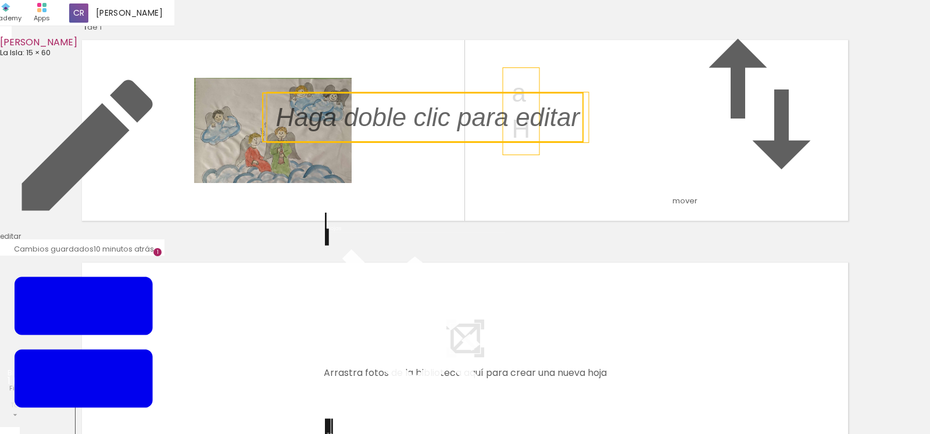
click at [661, 196] on quentale-layouter at bounding box center [465, 131] width 779 height 194
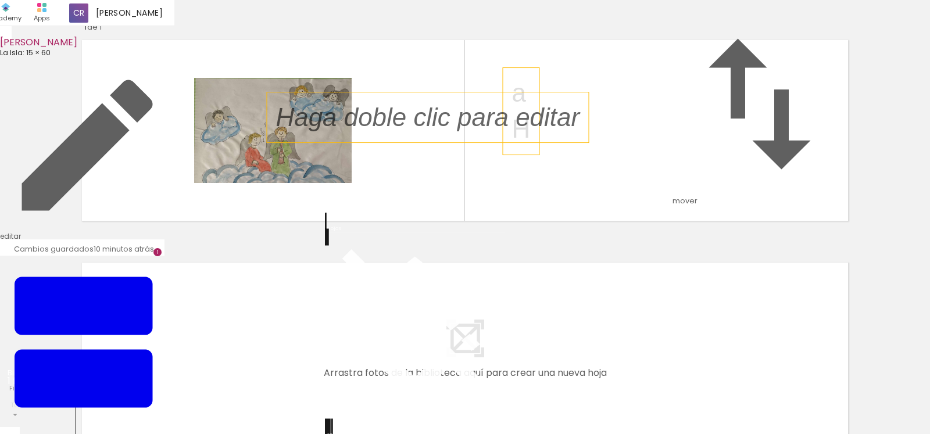
drag, startPoint x: 471, startPoint y: 177, endPoint x: 584, endPoint y: 173, distance: 112.8
click at [584, 135] on p at bounding box center [436, 117] width 321 height 36
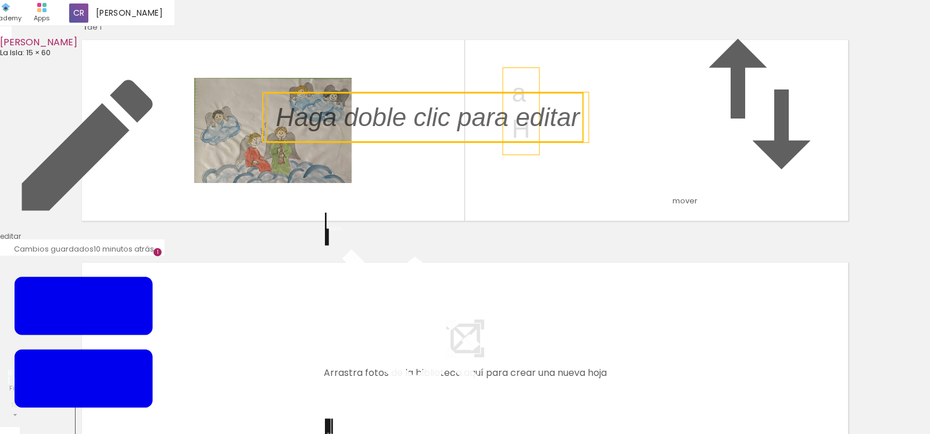
click at [636, 182] on quentale-layouter at bounding box center [465, 131] width 779 height 194
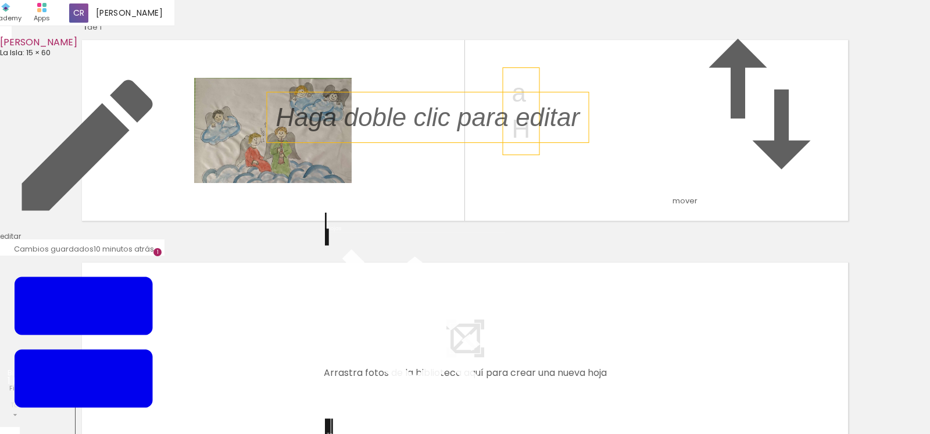
click at [636, 182] on quentale-layouter at bounding box center [465, 131] width 779 height 194
drag, startPoint x: 551, startPoint y: 183, endPoint x: 605, endPoint y: 175, distance: 54.7
click at [589, 142] on div at bounding box center [427, 117] width 321 height 50
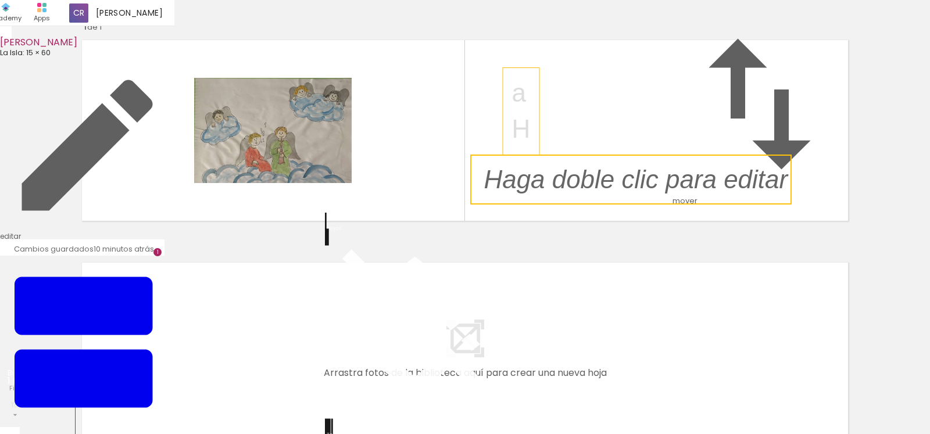
drag, startPoint x: 454, startPoint y: 152, endPoint x: 663, endPoint y: 214, distance: 217.2
click at [663, 205] on quentale-selection at bounding box center [630, 180] width 321 height 50
click at [520, 147] on p "H" at bounding box center [521, 129] width 19 height 36
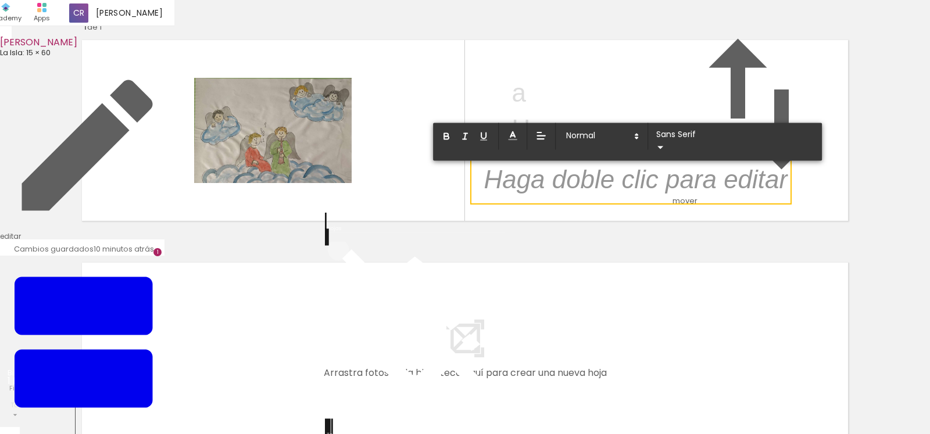
click at [344, 292] on iron-icon at bounding box center [415, 329] width 174 height 174
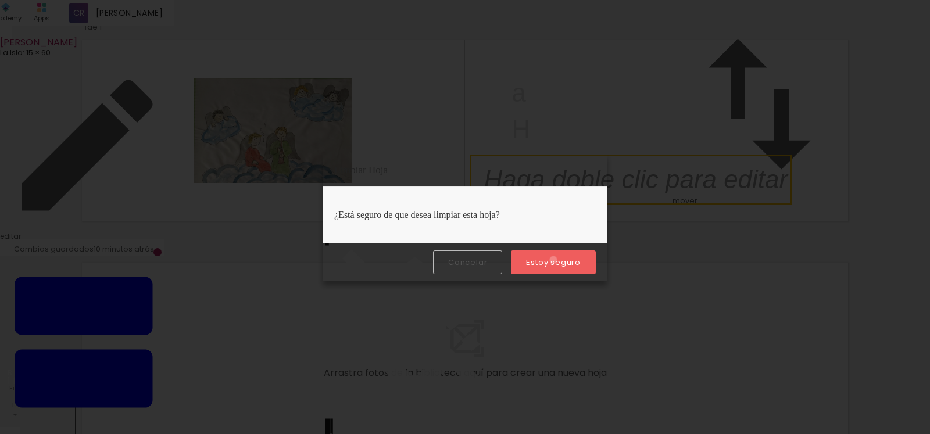
click at [0, 0] on slot "Estoy seguro" at bounding box center [0, 0] width 0 height 0
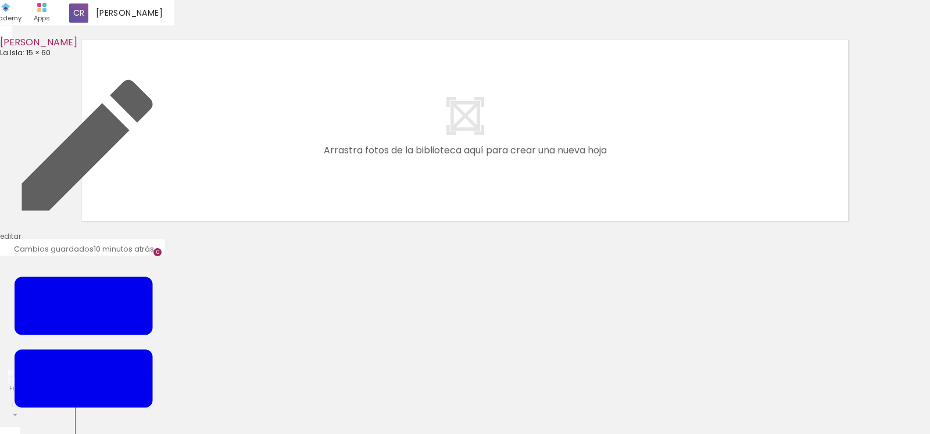
click at [534, 207] on quentale-layouter at bounding box center [465, 131] width 779 height 194
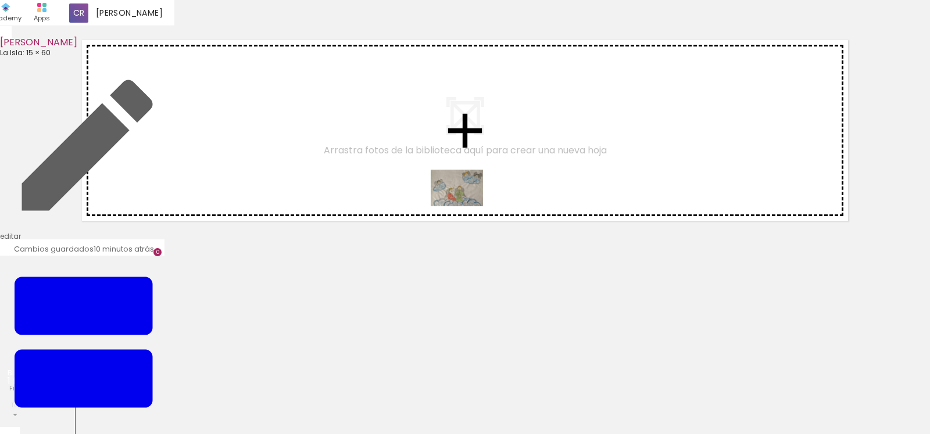
drag, startPoint x: 127, startPoint y: 393, endPoint x: 466, endPoint y: 205, distance: 387.9
click at [466, 205] on quentale-workspace at bounding box center [465, 217] width 930 height 434
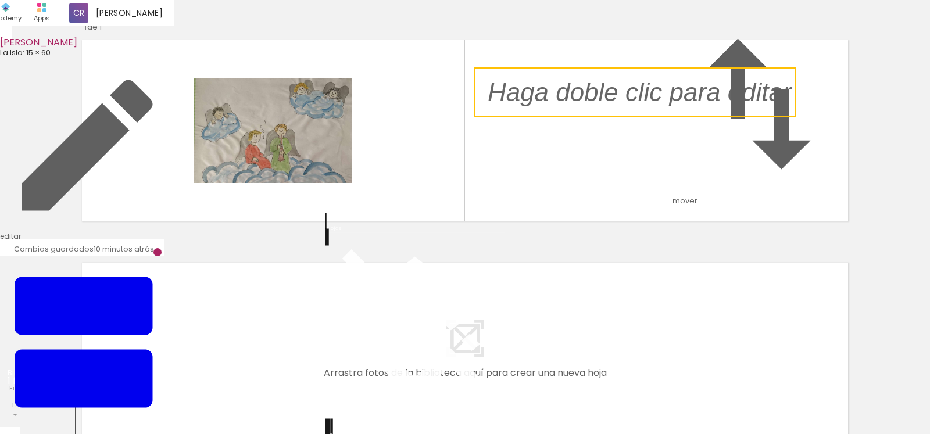
drag, startPoint x: 393, startPoint y: 153, endPoint x: 614, endPoint y: 128, distance: 222.3
click at [614, 117] on quentale-selection at bounding box center [634, 92] width 321 height 50
click at [533, 117] on quentale-selection at bounding box center [634, 92] width 321 height 50
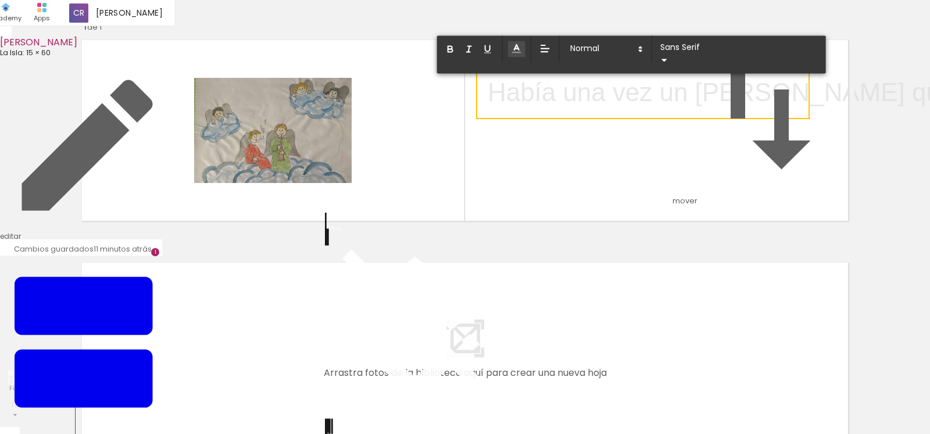
click at [518, 55] on icon at bounding box center [517, 49] width 12 height 12
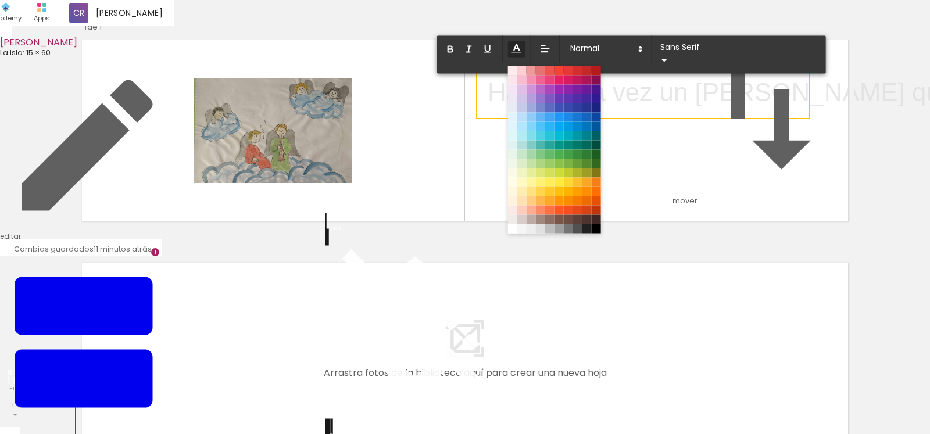
click at [518, 55] on icon at bounding box center [516, 48] width 13 height 13
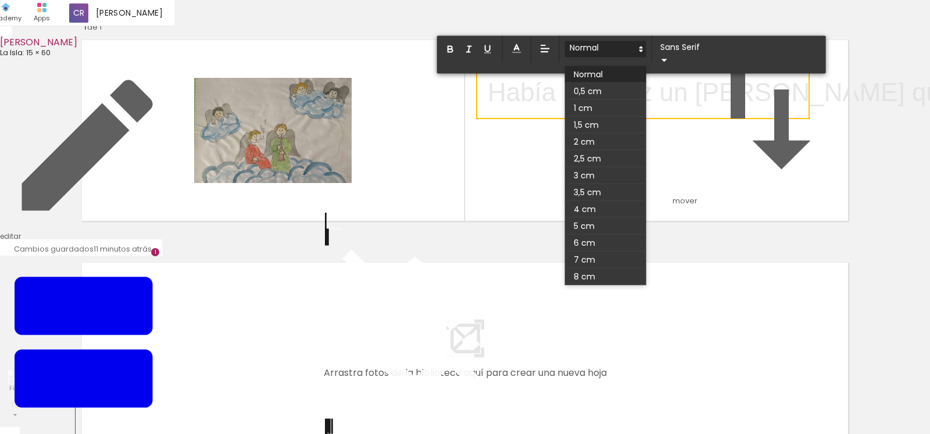
click at [638, 55] on icon at bounding box center [641, 49] width 10 height 10
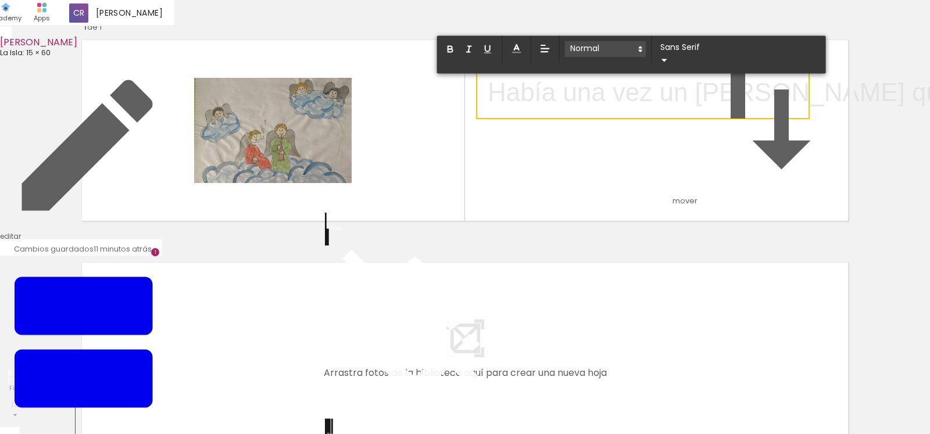
click at [638, 55] on icon at bounding box center [640, 49] width 10 height 10
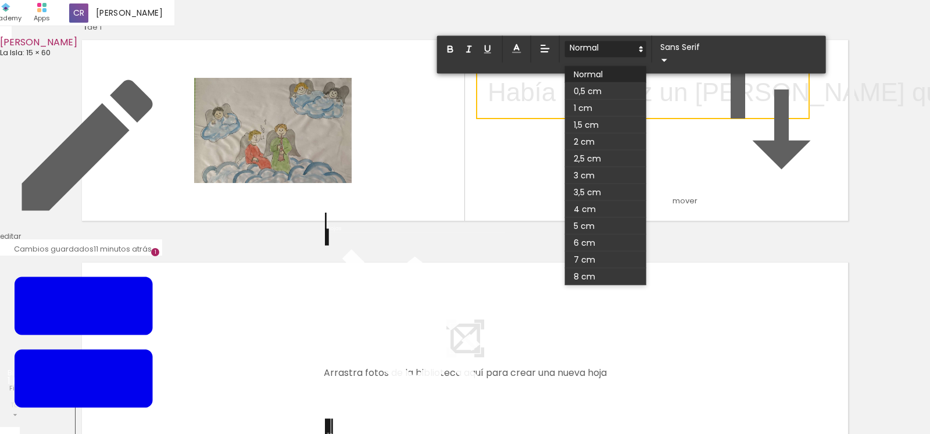
click at [638, 55] on icon at bounding box center [641, 49] width 10 height 10
click at [639, 55] on icon at bounding box center [641, 49] width 10 height 10
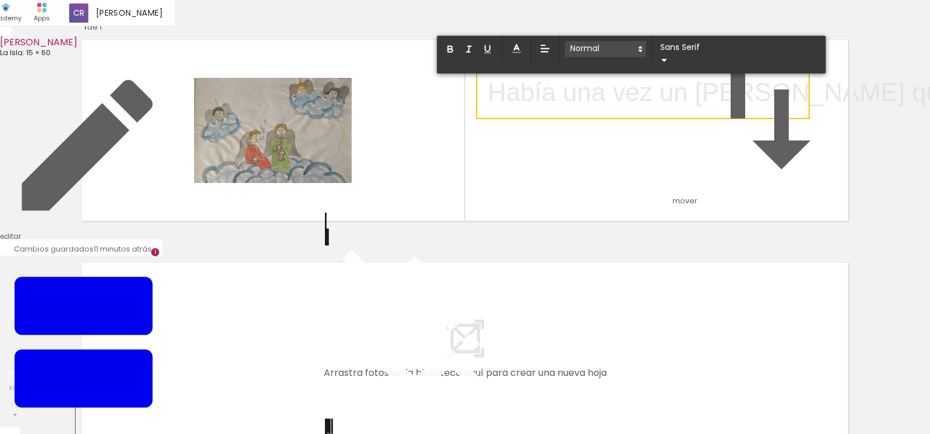
click at [639, 55] on icon at bounding box center [640, 49] width 10 height 10
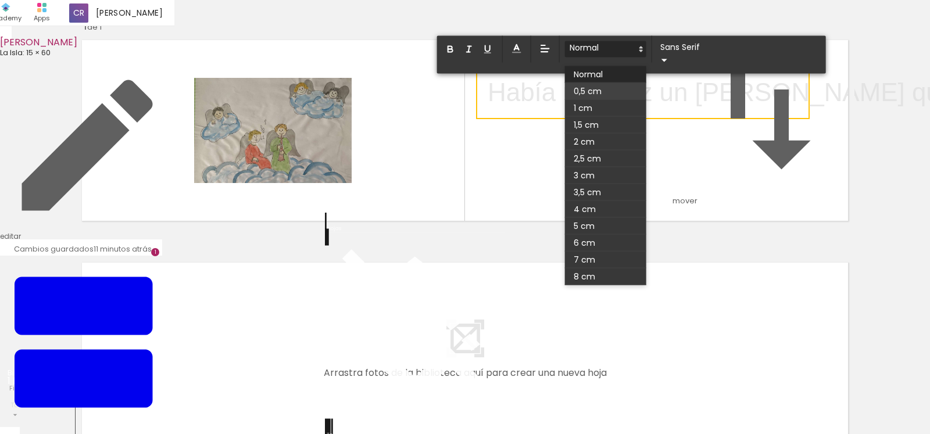
click at [595, 100] on span at bounding box center [605, 91] width 81 height 17
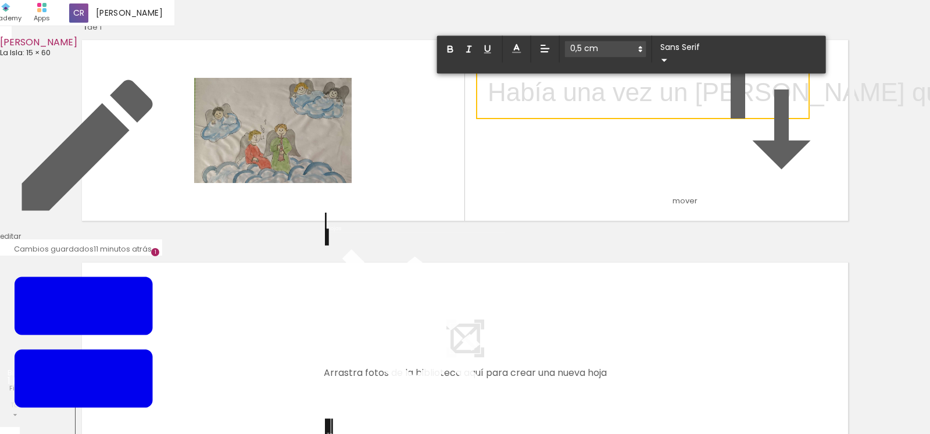
click at [577, 110] on p "Había una vez un [PERSON_NAME] que ﻿" at bounding box center [721, 92] width 467 height 36
click at [796, 110] on p "Había una vez un [PERSON_NAME] que" at bounding box center [721, 92] width 467 height 36
click at [832, 110] on p "Había una vez un [PERSON_NAME] queHa" at bounding box center [737, 92] width 499 height 36
click at [834, 110] on p "Había una vez un [PERSON_NAME] queHa" at bounding box center [737, 92] width 499 height 36
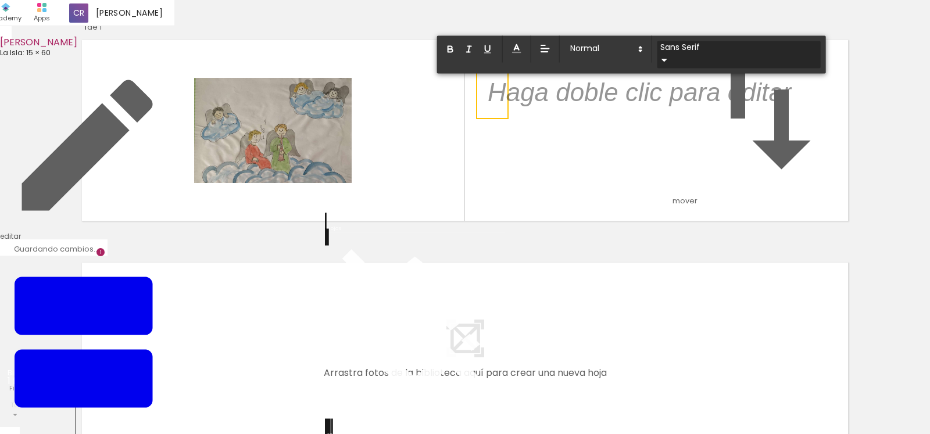
scroll to position [7, 0]
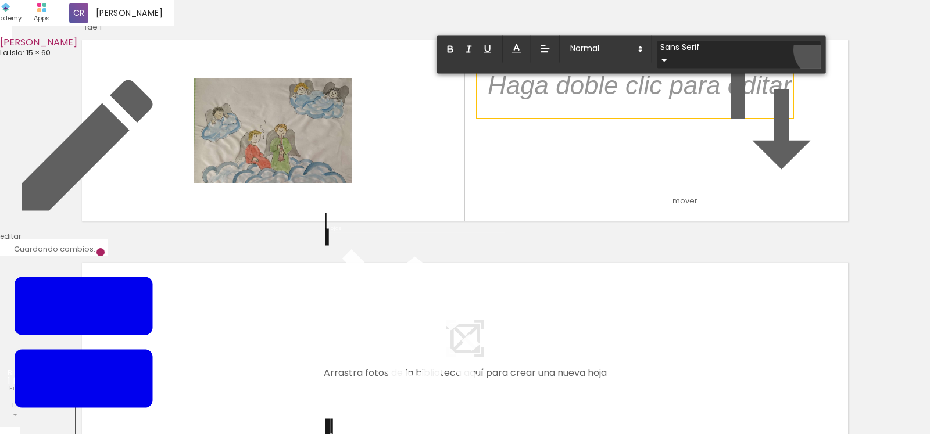
click at [671, 67] on iron-icon at bounding box center [664, 60] width 14 height 14
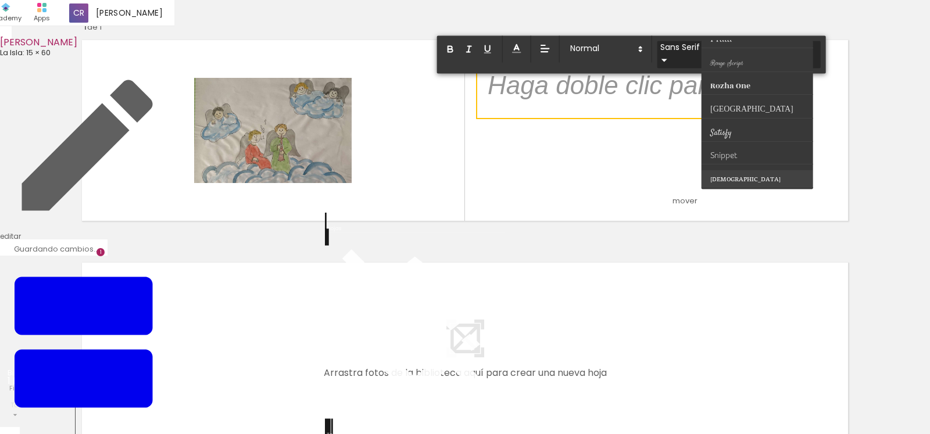
click at [738, 187] on span "[DEMOGRAPHIC_DATA]" at bounding box center [745, 178] width 70 height 17
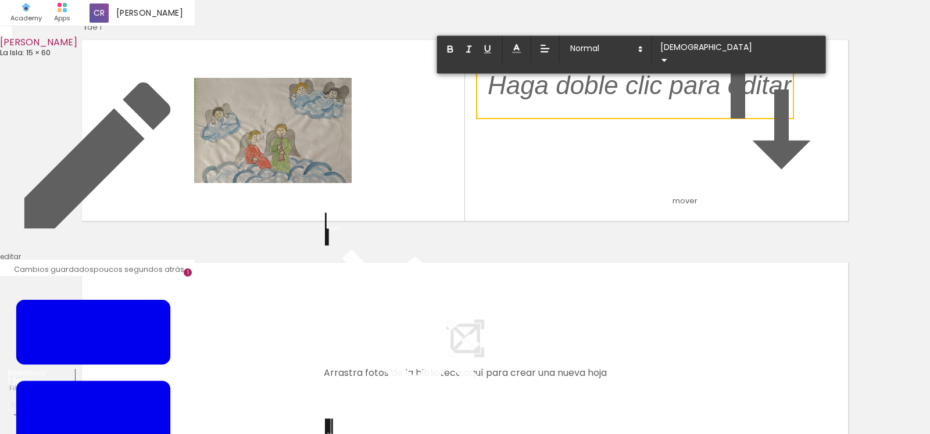
click at [562, 113] on p "﻿" at bounding box center [640, 93] width 304 height 38
click at [488, 113] on p "﻿" at bounding box center [640, 93] width 304 height 38
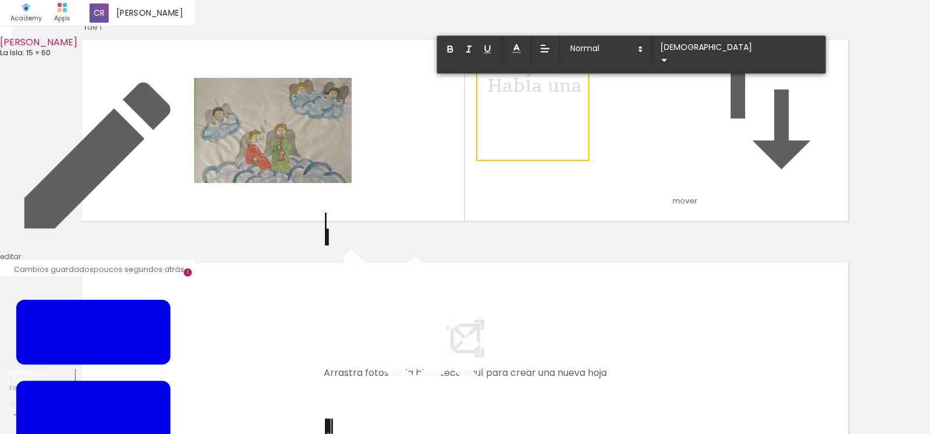
scroll to position [0, 0]
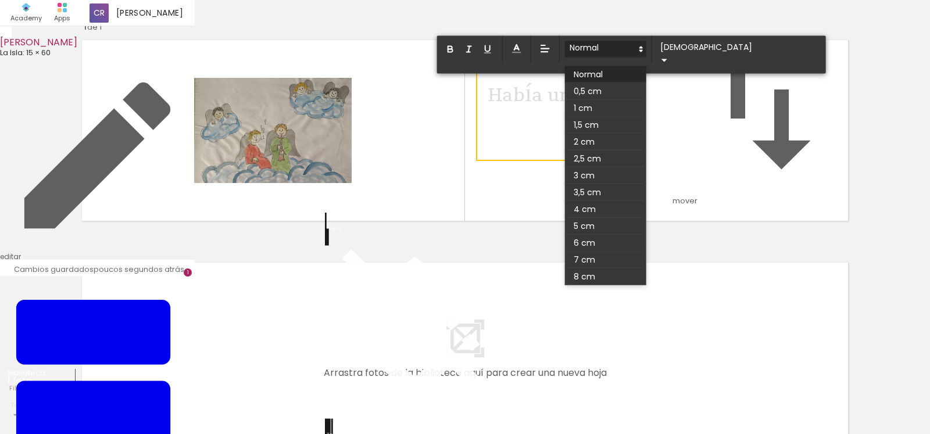
click at [640, 52] on polygon at bounding box center [641, 51] width 2 height 1
click at [604, 100] on span at bounding box center [605, 91] width 81 height 17
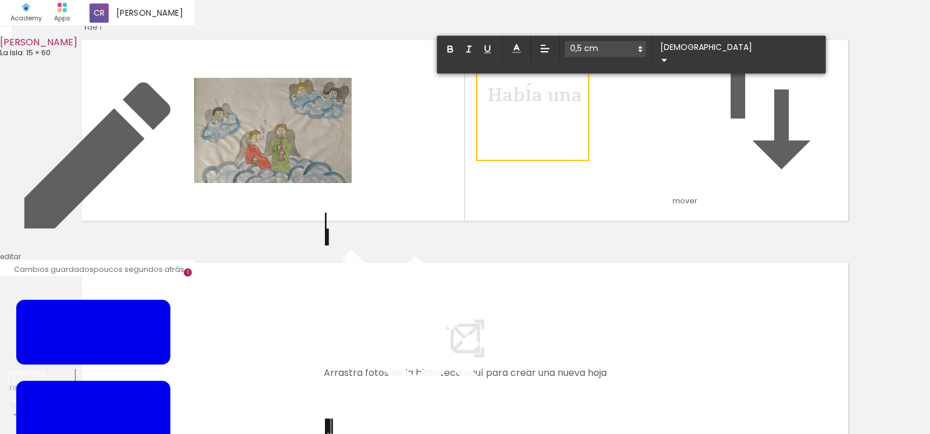
scroll to position [9, 0]
click at [532, 104] on p "Había una ﻿" at bounding box center [535, 85] width 95 height 38
click at [531, 104] on p "Había una ﻿" at bounding box center [535, 85] width 95 height 38
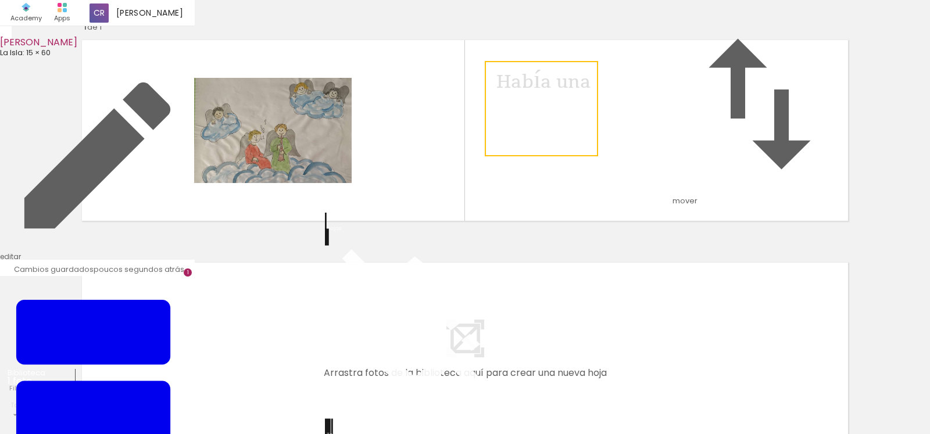
drag, startPoint x: 588, startPoint y: 170, endPoint x: 596, endPoint y: 166, distance: 9.9
click at [596, 156] on quentale-selection at bounding box center [541, 108] width 113 height 95
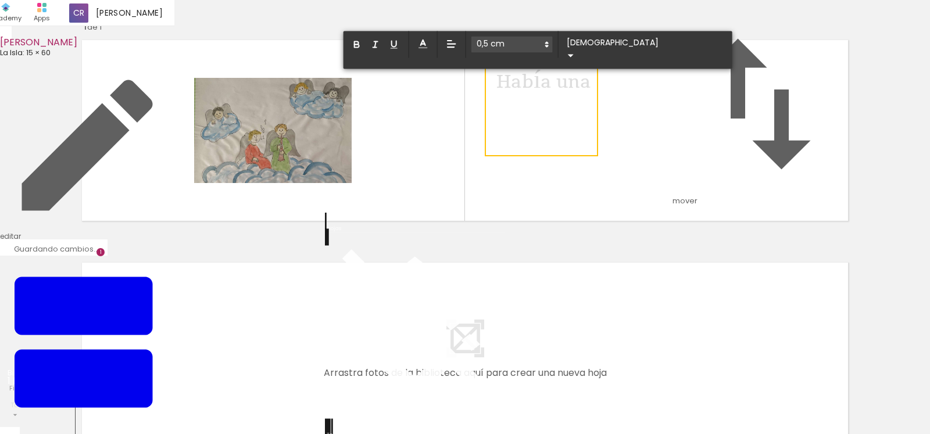
click at [596, 156] on quentale-selection at bounding box center [541, 108] width 113 height 95
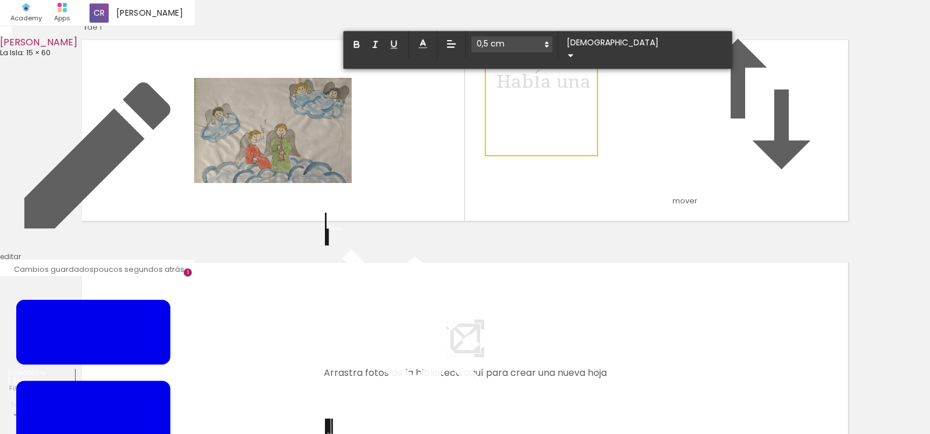
click at [596, 156] on quentale-selection at bounding box center [541, 108] width 113 height 95
click at [555, 99] on p "Había una ﻿" at bounding box center [543, 80] width 95 height 38
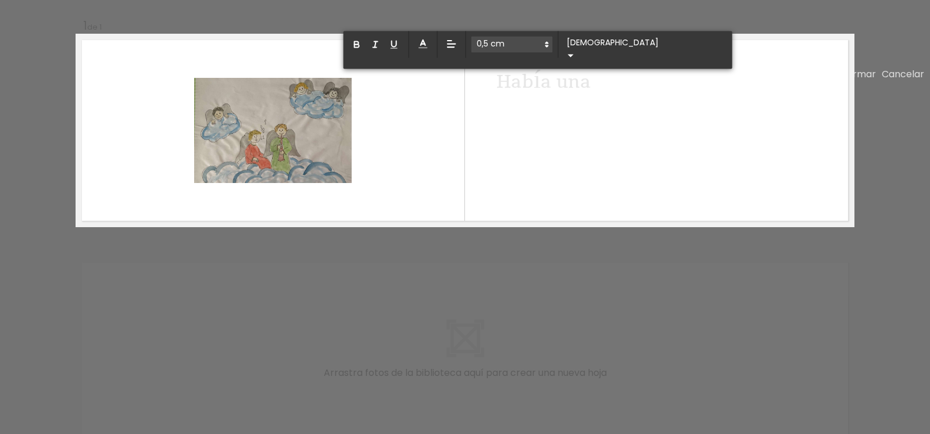
click at [570, 108] on div "Había una ﻿" at bounding box center [543, 89] width 95 height 38
click at [578, 63] on iron-icon at bounding box center [571, 56] width 14 height 14
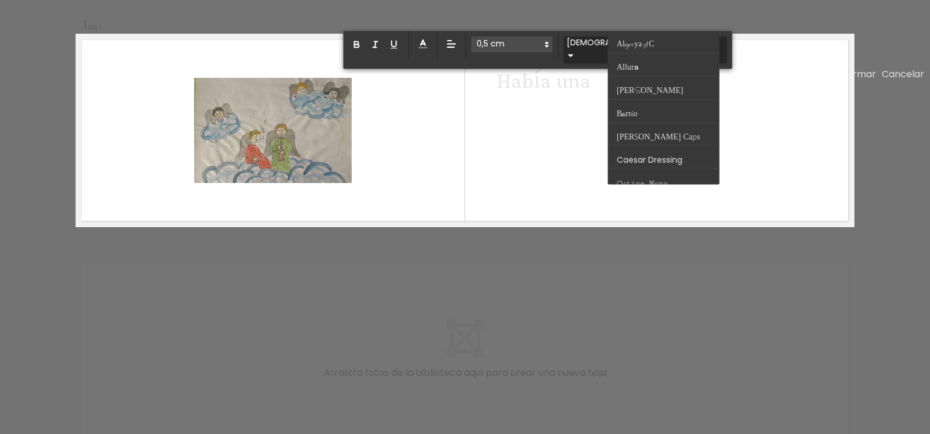
scroll to position [0, 0]
click at [660, 53] on paper-item at bounding box center [664, 43] width 112 height 17
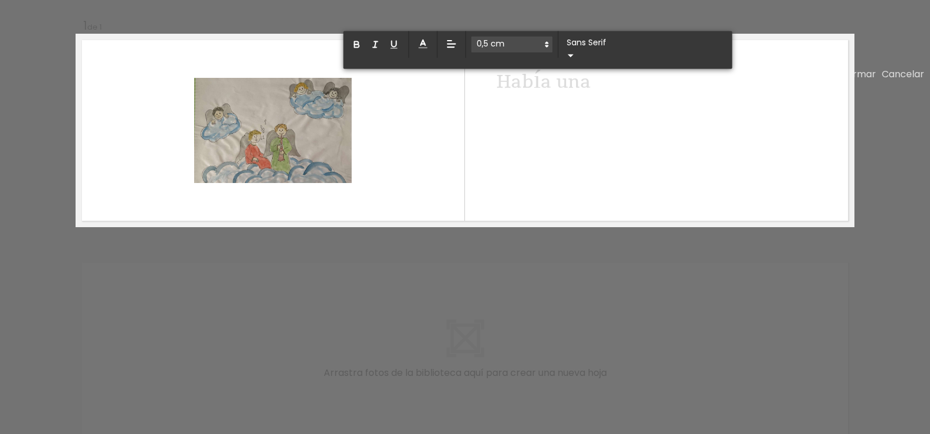
click at [525, 109] on span "Había una" at bounding box center [543, 81] width 95 height 55
click at [547, 109] on span "Había una" at bounding box center [543, 81] width 95 height 55
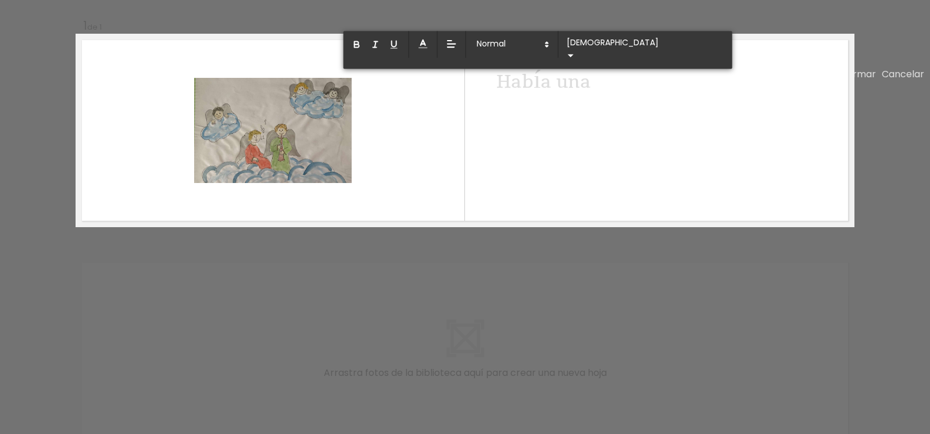
click at [547, 109] on span "Había una" at bounding box center [543, 81] width 95 height 55
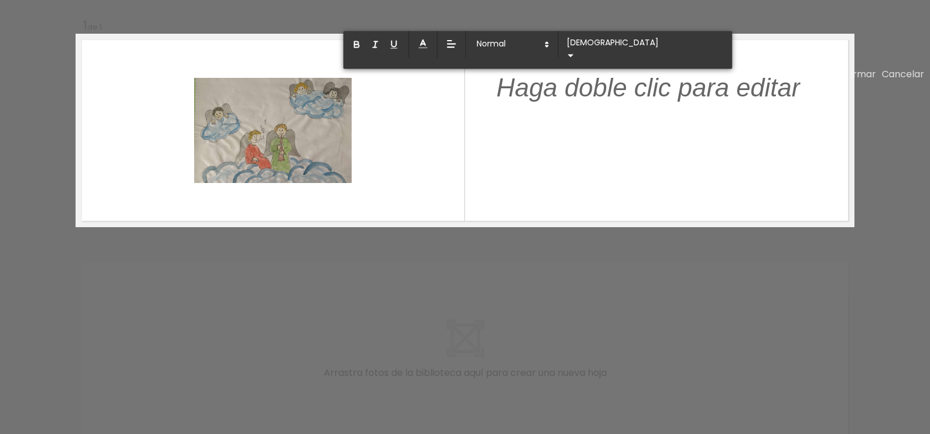
type input "Sans Serif"
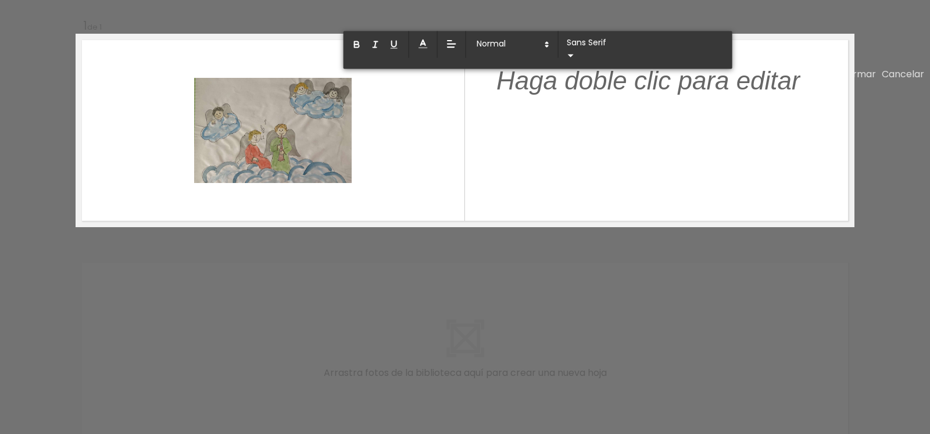
click at [551, 106] on p at bounding box center [648, 88] width 304 height 36
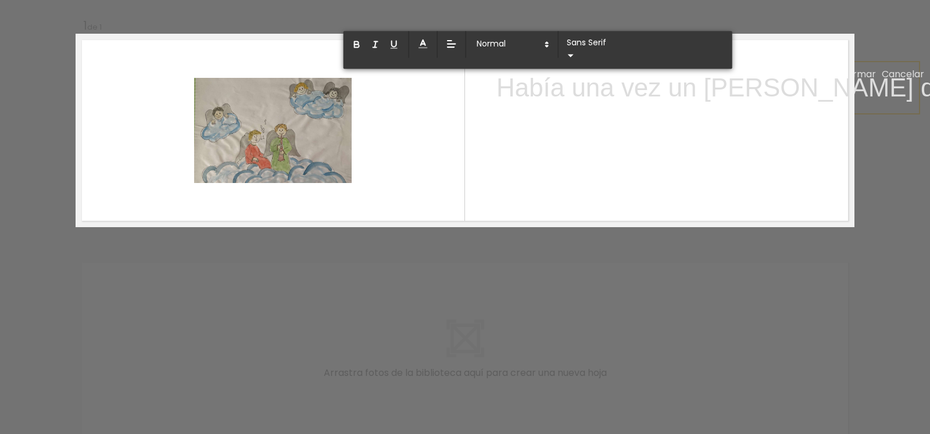
scroll to position [0, 0]
click at [369, 310] on div "Confirmar Cancelar" at bounding box center [465, 225] width 930 height 450
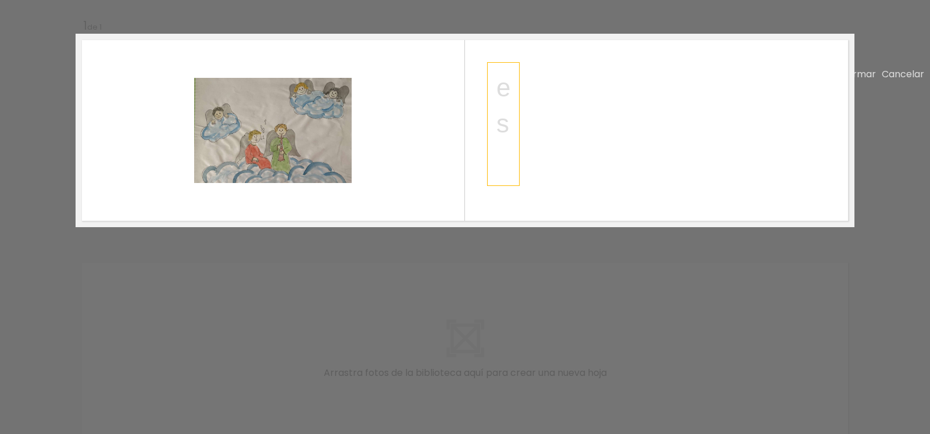
click at [388, 309] on div "Confirmar Cancelar" at bounding box center [465, 225] width 930 height 450
click at [389, 308] on div "Confirmar Cancelar" at bounding box center [465, 225] width 930 height 450
click at [0, 0] on slot "Confirmar" at bounding box center [0, 0] width 0 height 0
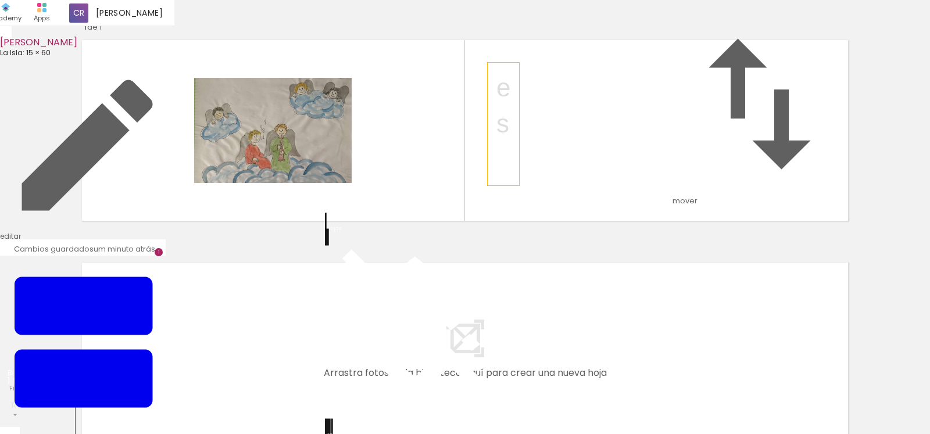
click at [337, 296] on paper-button "Limpiar" at bounding box center [415, 332] width 180 height 181
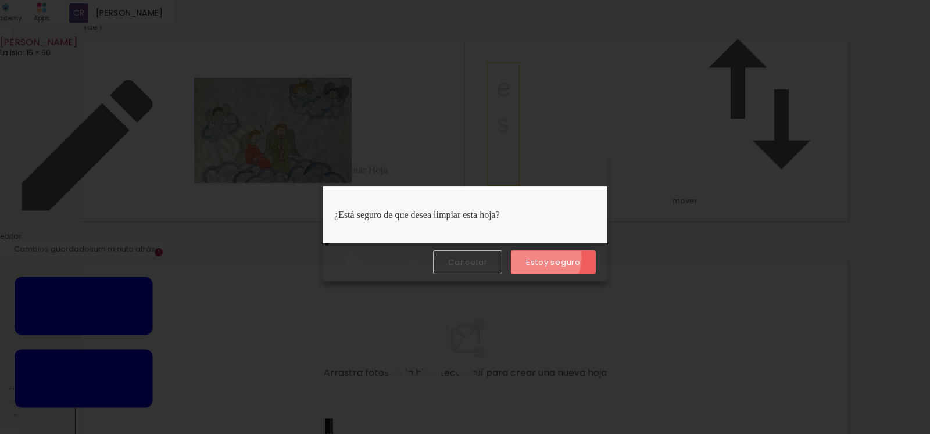
click at [0, 0] on slot "Estoy seguro" at bounding box center [0, 0] width 0 height 0
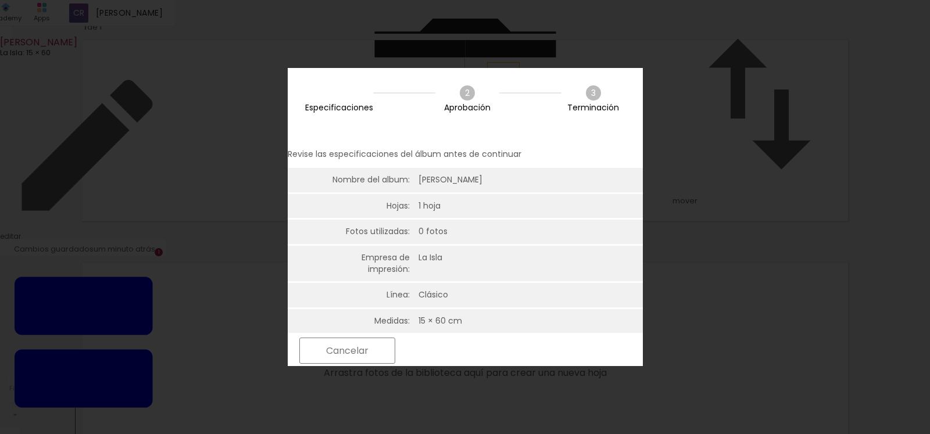
click at [0, 0] on slot "Cancelar" at bounding box center [0, 0] width 0 height 0
